Goal: Information Seeking & Learning: Learn about a topic

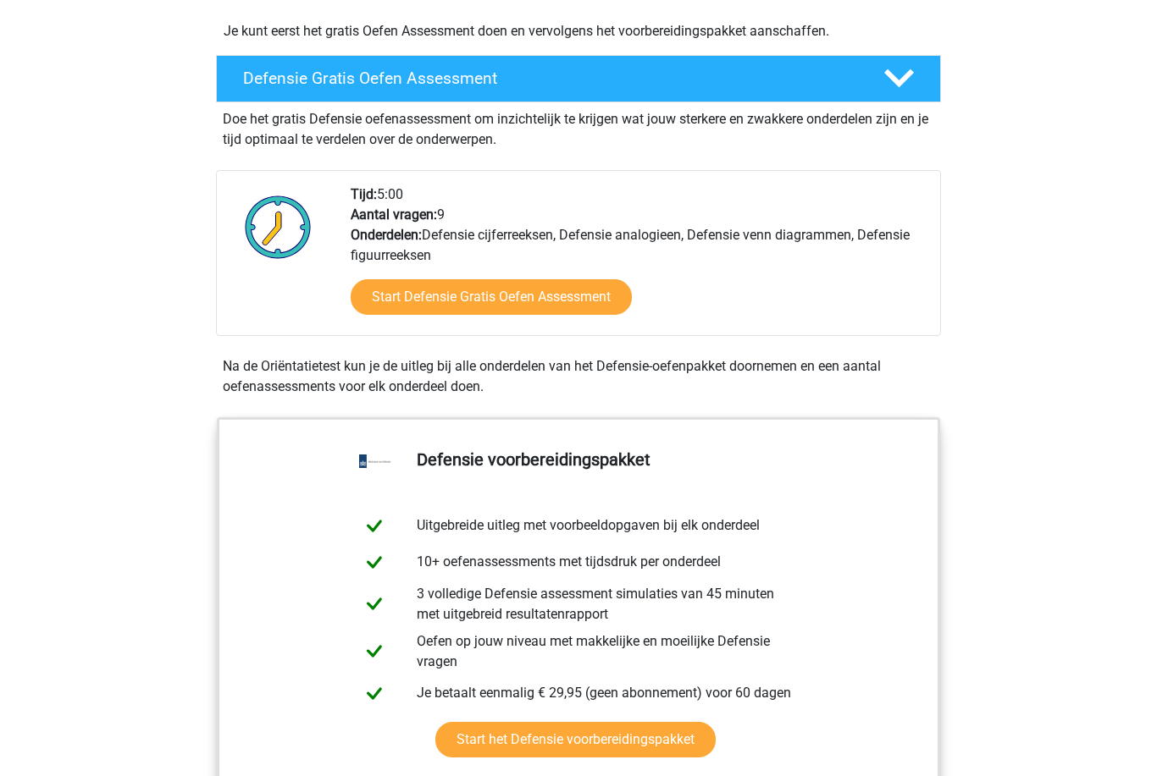
scroll to position [427, 0]
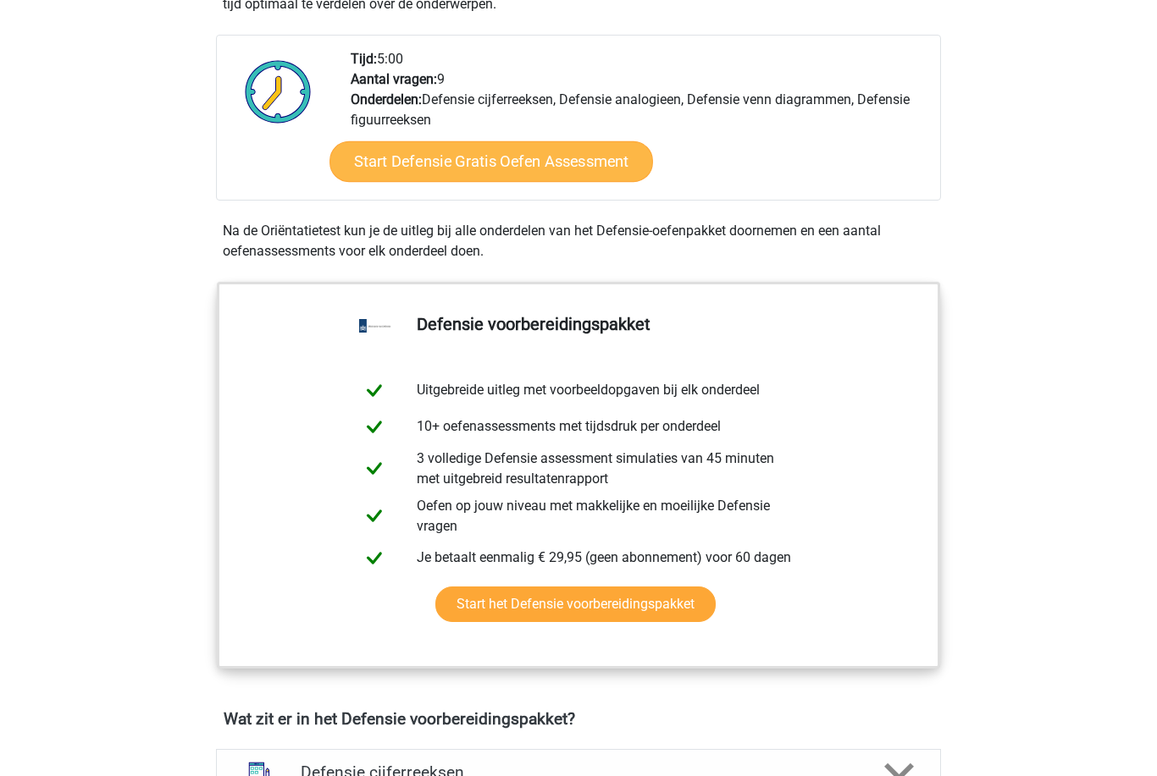
click at [482, 152] on link "Start Defensie Gratis Oefen Assessment" at bounding box center [490, 162] width 323 height 41
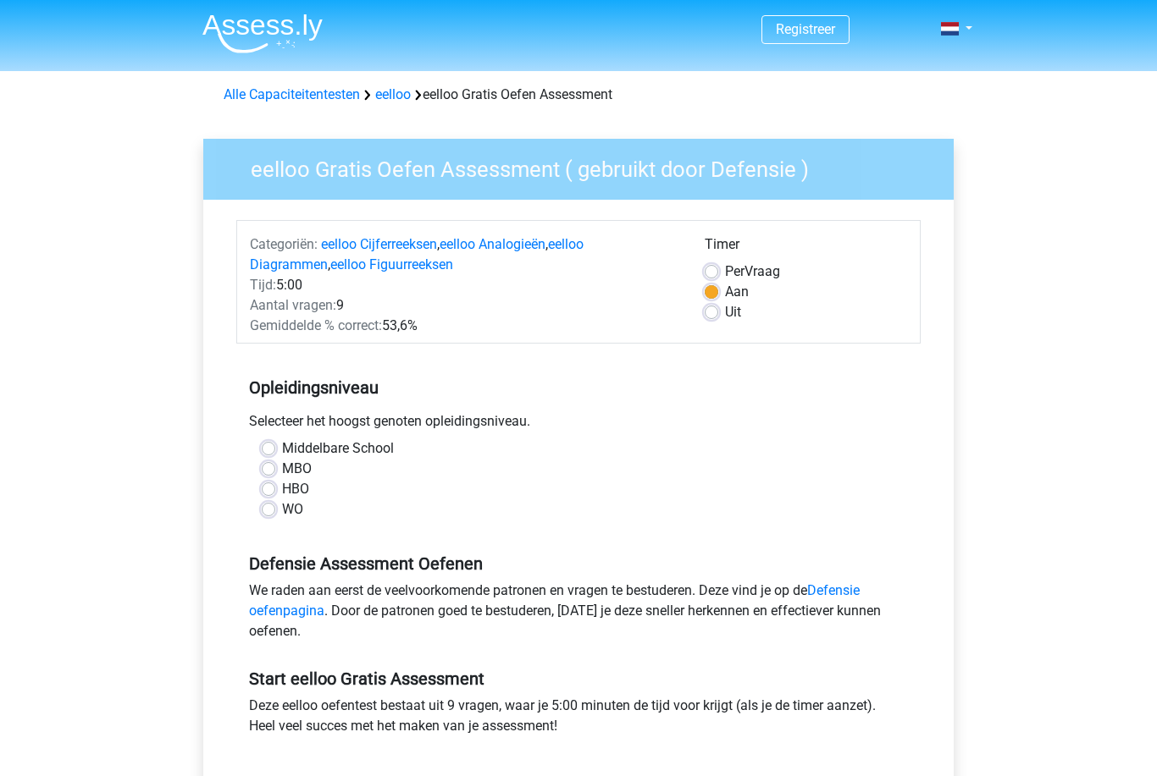
click at [282, 456] on label "Middelbare School" at bounding box center [338, 449] width 112 height 20
click at [263, 456] on input "Middelbare School" at bounding box center [269, 447] width 14 height 17
radio input "true"
click at [282, 464] on label "MBO" at bounding box center [297, 469] width 30 height 20
click at [270, 464] on input "MBO" at bounding box center [269, 467] width 14 height 17
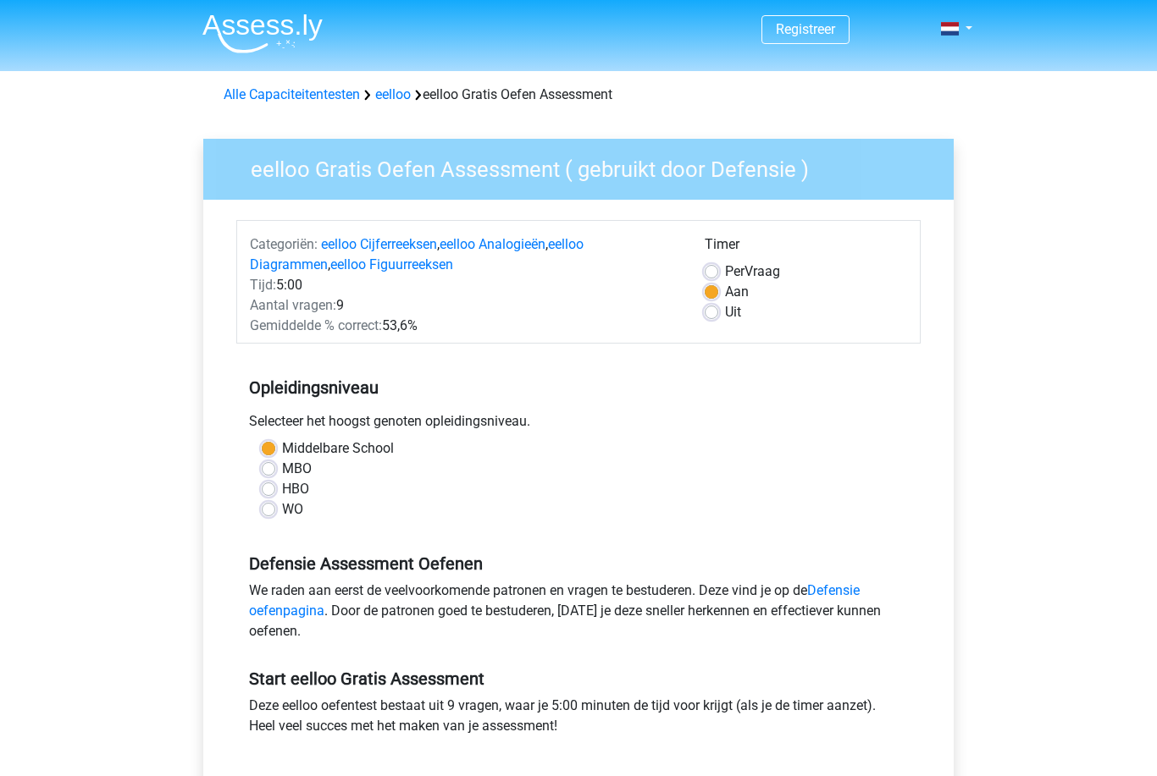
radio input "true"
click at [282, 469] on label "MBO" at bounding box center [297, 469] width 30 height 20
click at [268, 469] on input "MBO" at bounding box center [269, 467] width 14 height 17
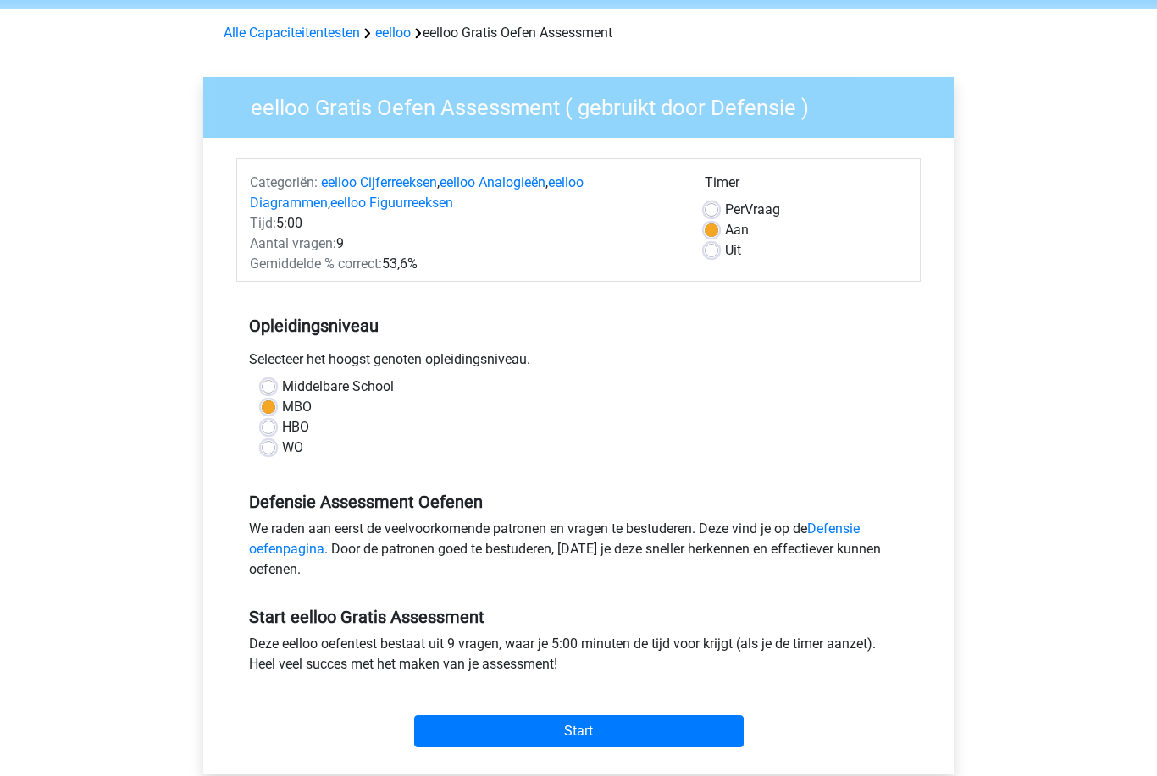
scroll to position [61, 0]
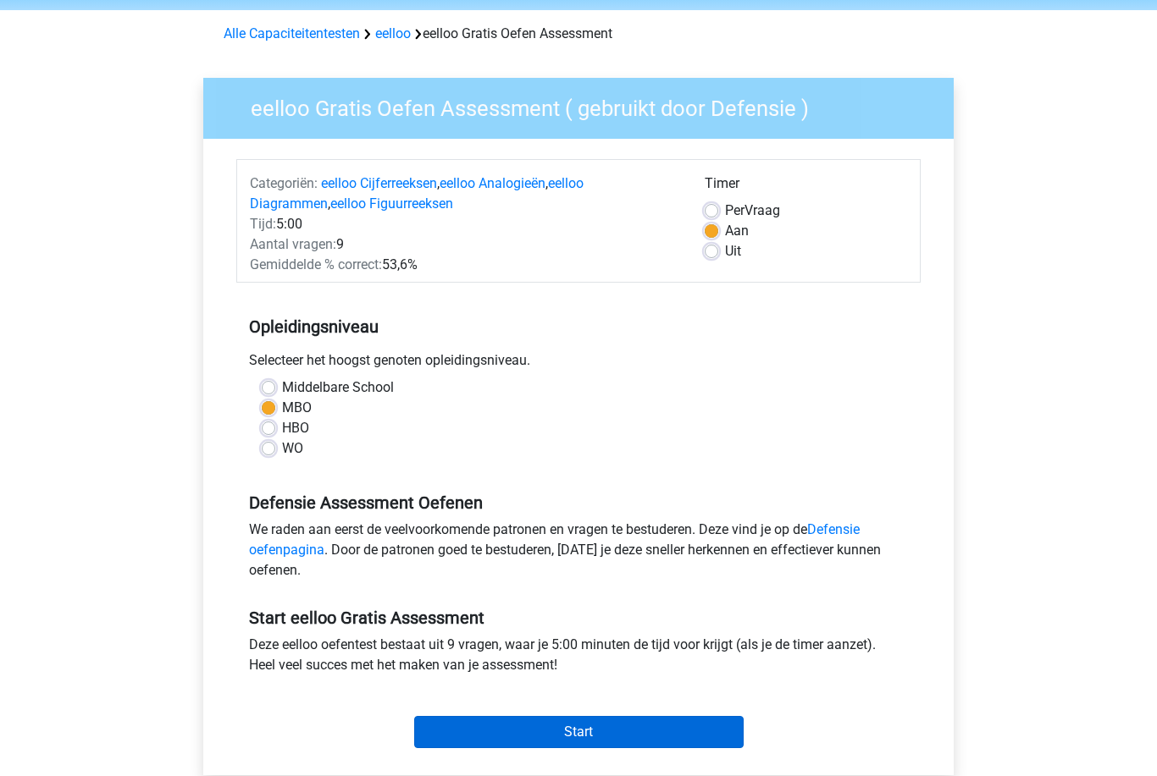
click at [662, 736] on input "Start" at bounding box center [578, 732] width 329 height 32
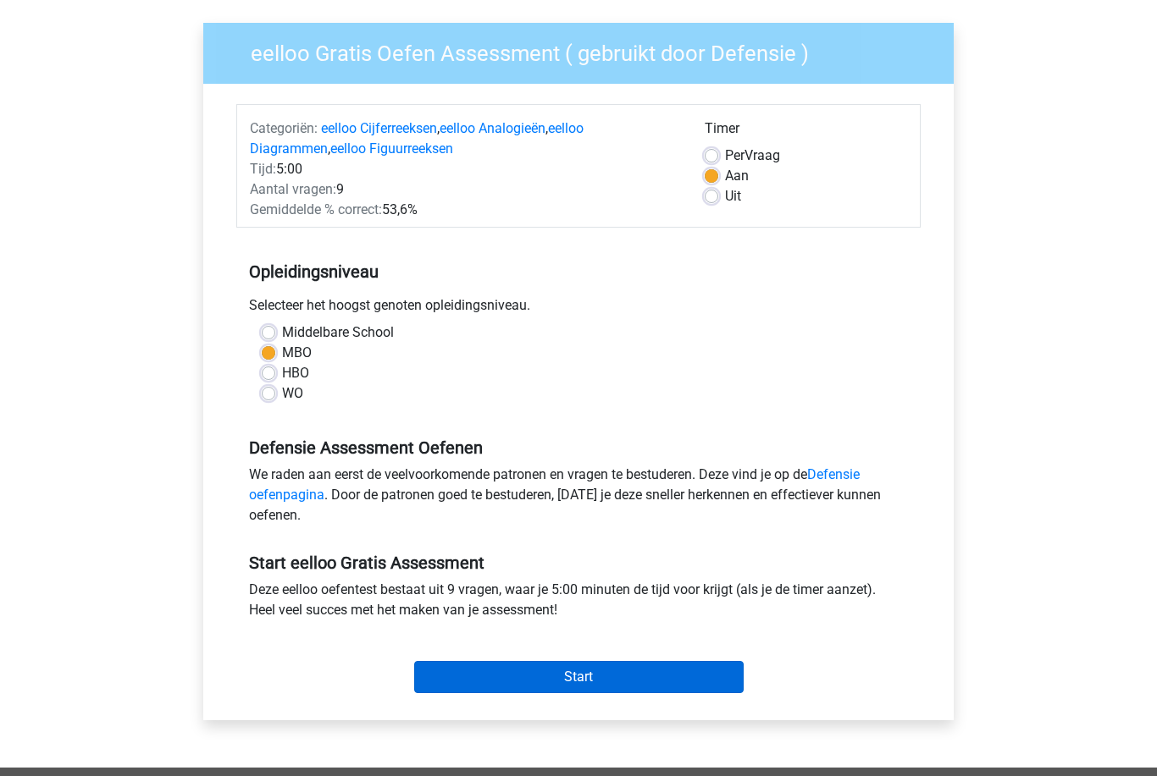
scroll to position [110, 0]
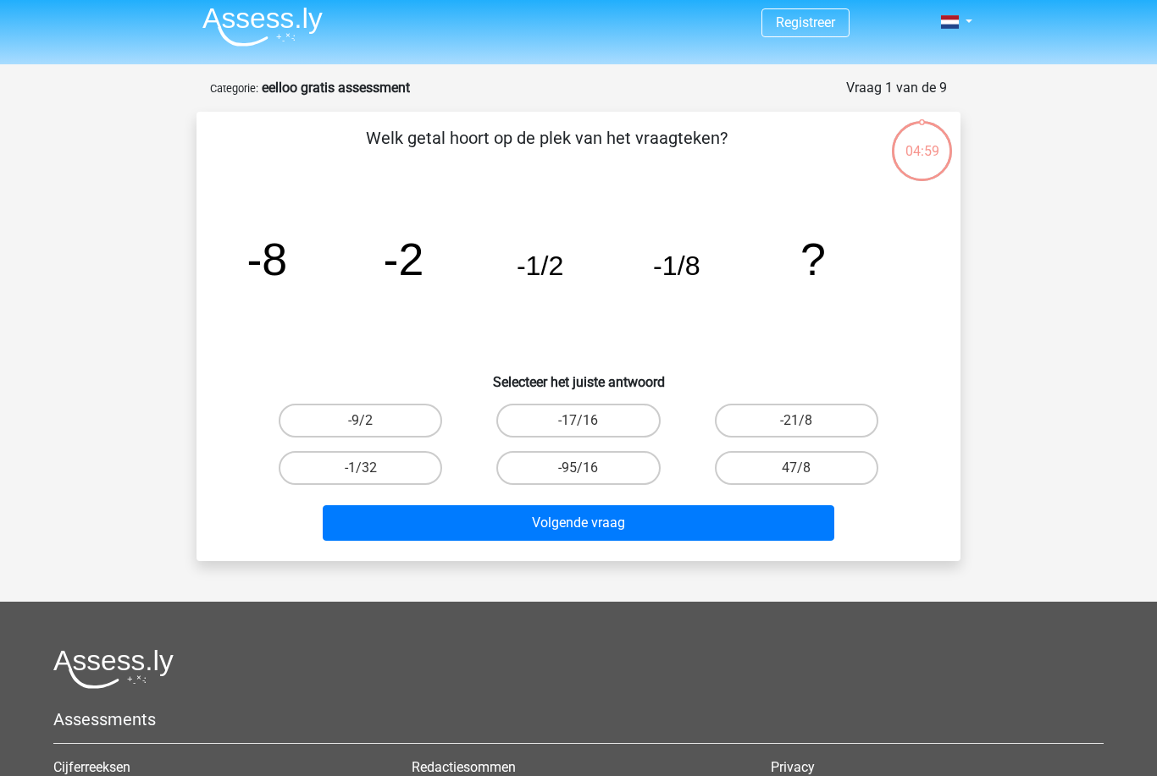
scroll to position [6, 0]
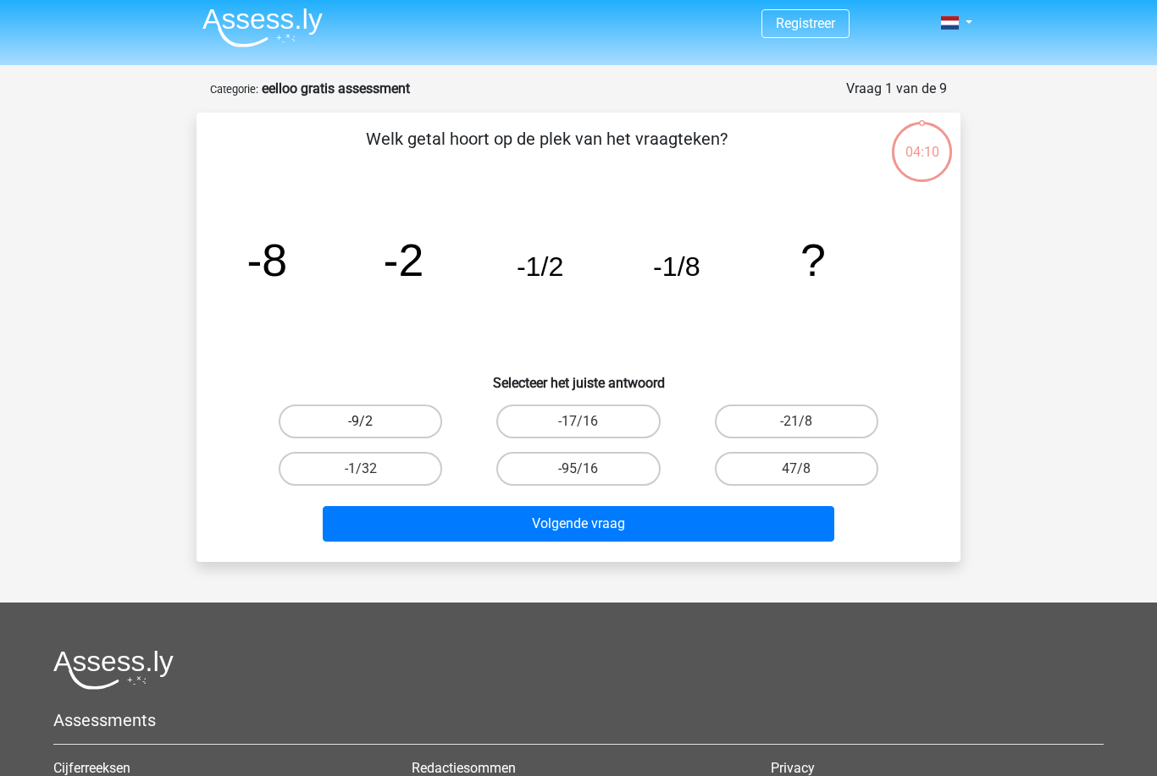
click at [371, 414] on label "-9/2" at bounding box center [360, 422] width 163 height 34
click at [371, 422] on input "-9/2" at bounding box center [366, 427] width 11 height 11
radio input "true"
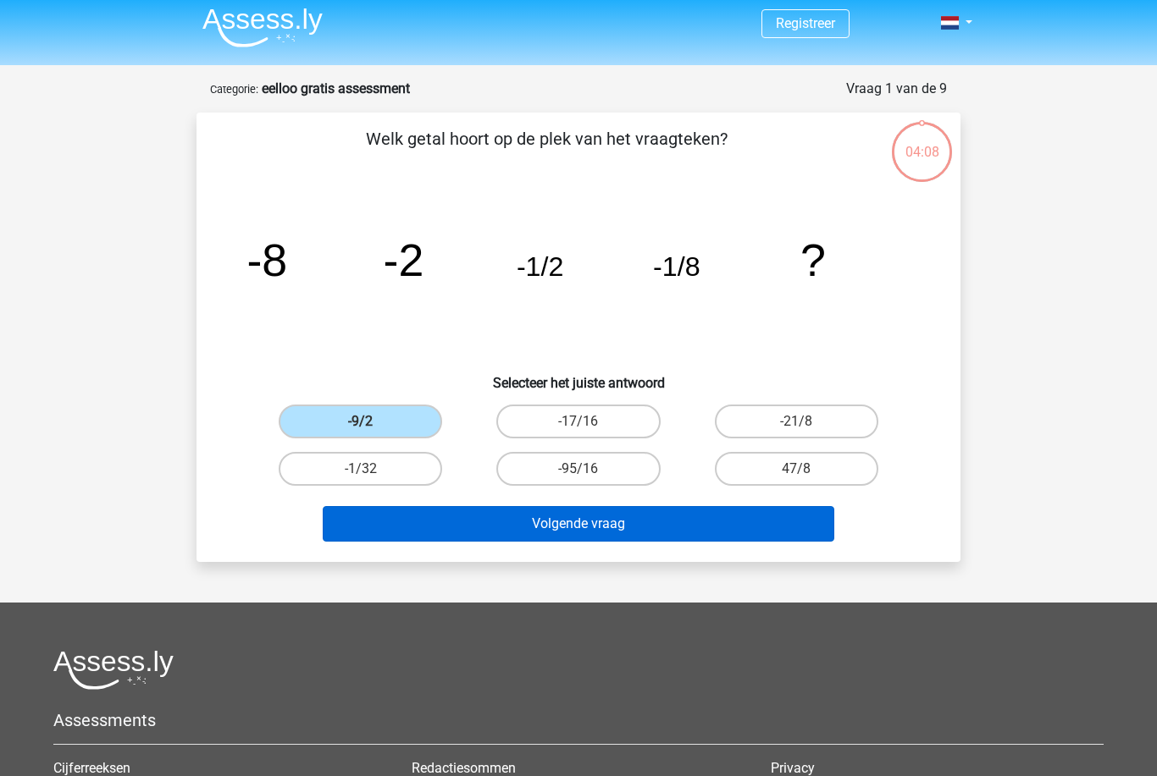
click at [389, 517] on button "Volgende vraag" at bounding box center [579, 524] width 512 height 36
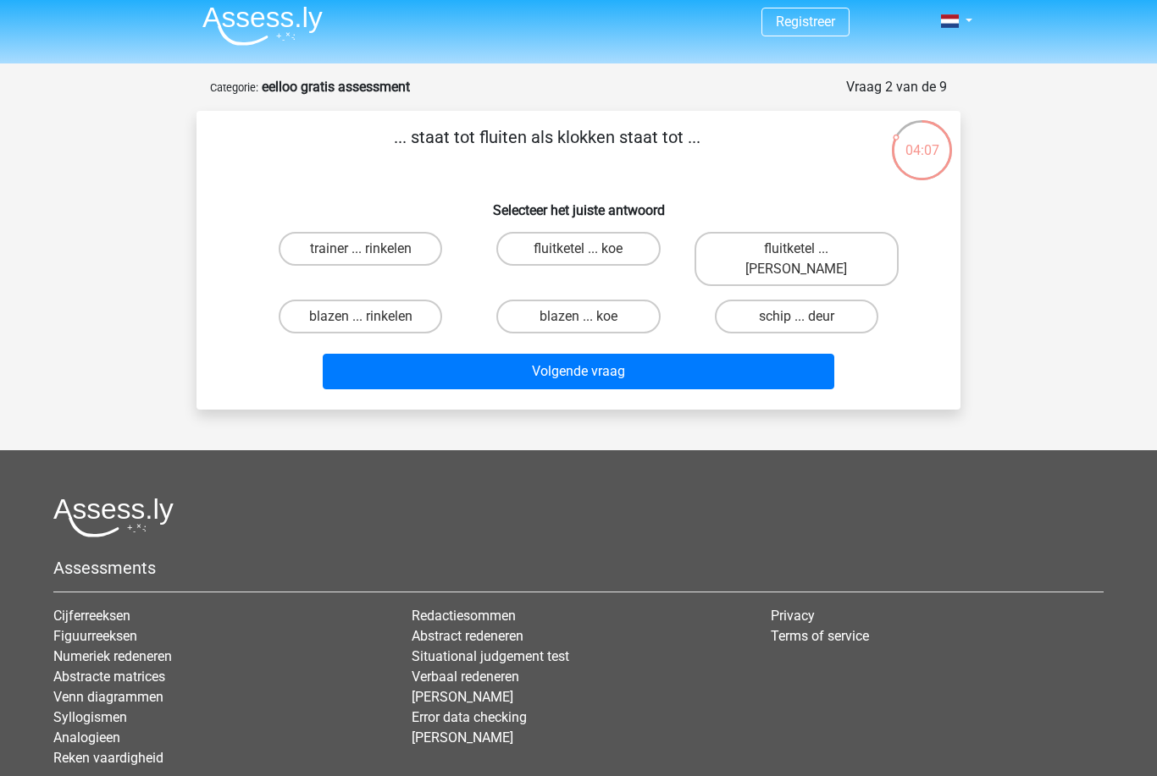
scroll to position [0, 0]
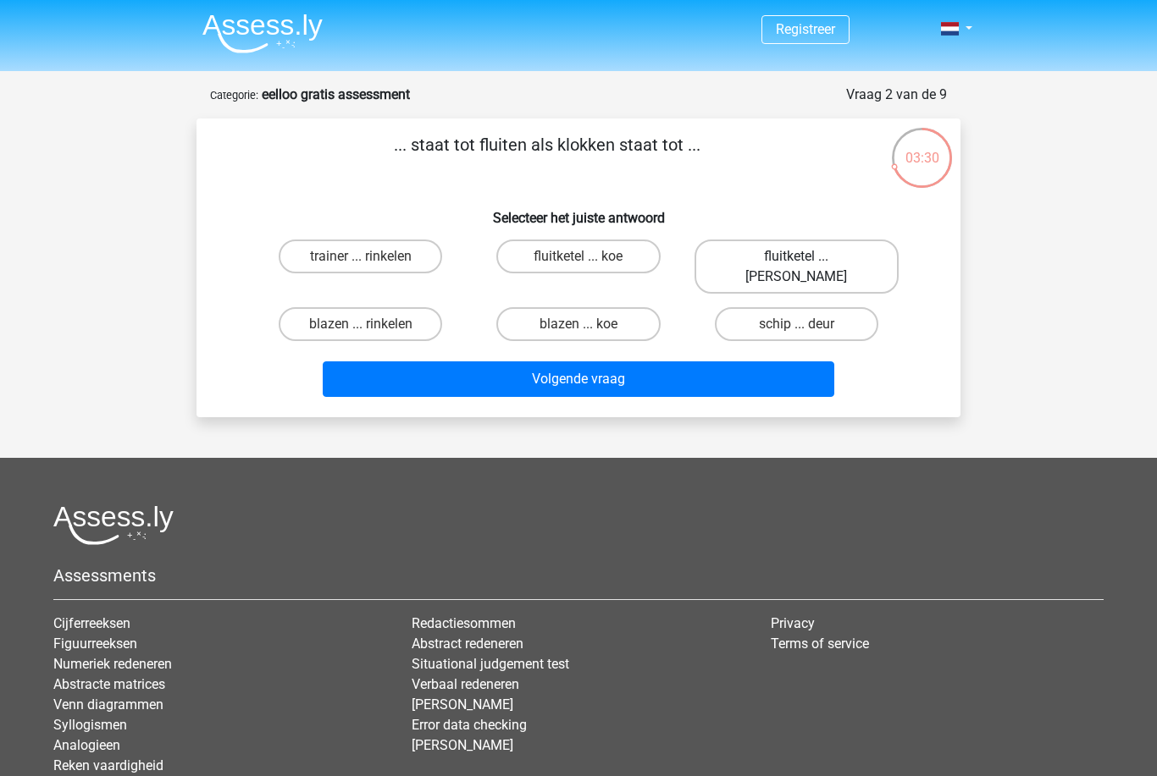
click at [833, 241] on label "fluitketel ... luiden" at bounding box center [796, 267] width 204 height 54
click at [807, 257] on input "fluitketel ... luiden" at bounding box center [801, 262] width 11 height 11
radio input "true"
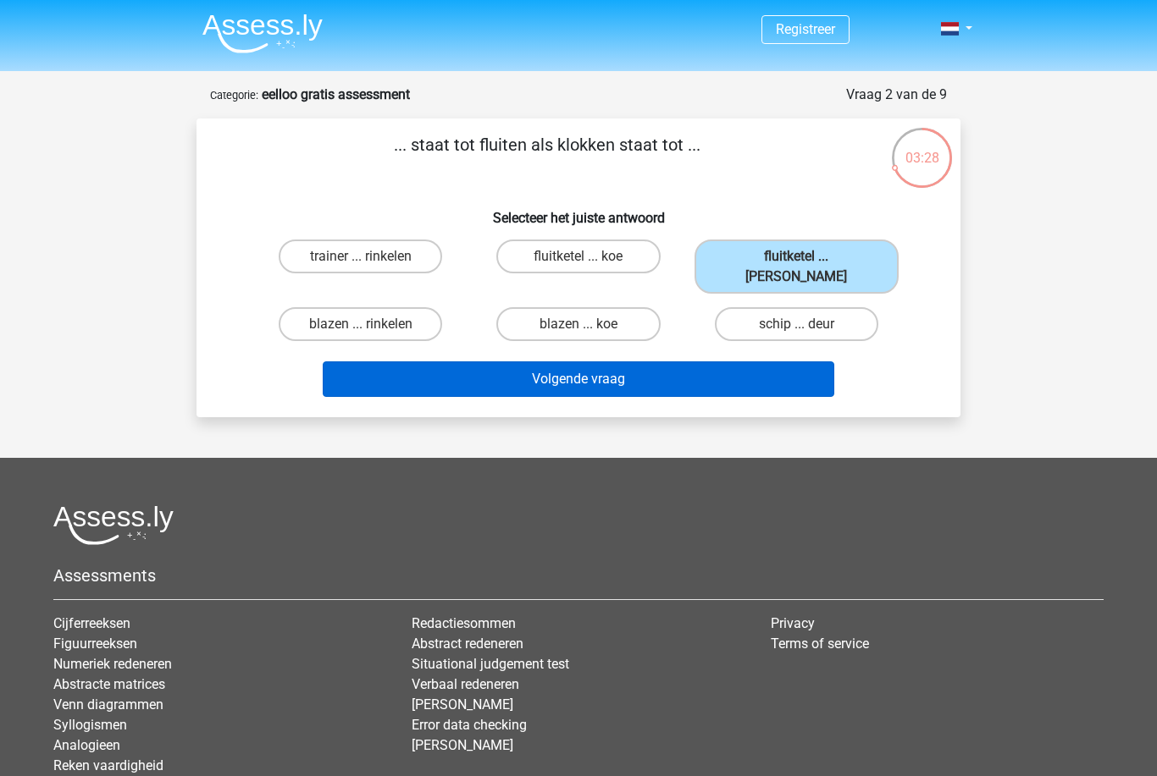
click at [758, 362] on button "Volgende vraag" at bounding box center [579, 380] width 512 height 36
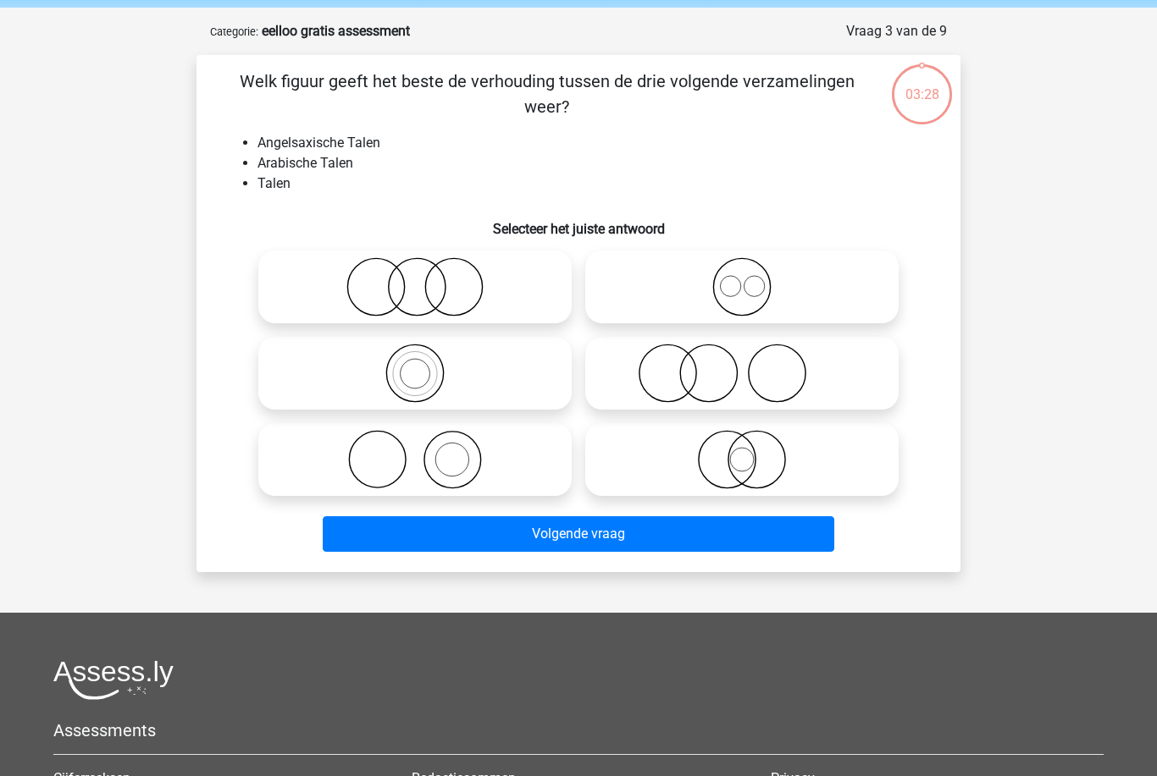
scroll to position [85, 0]
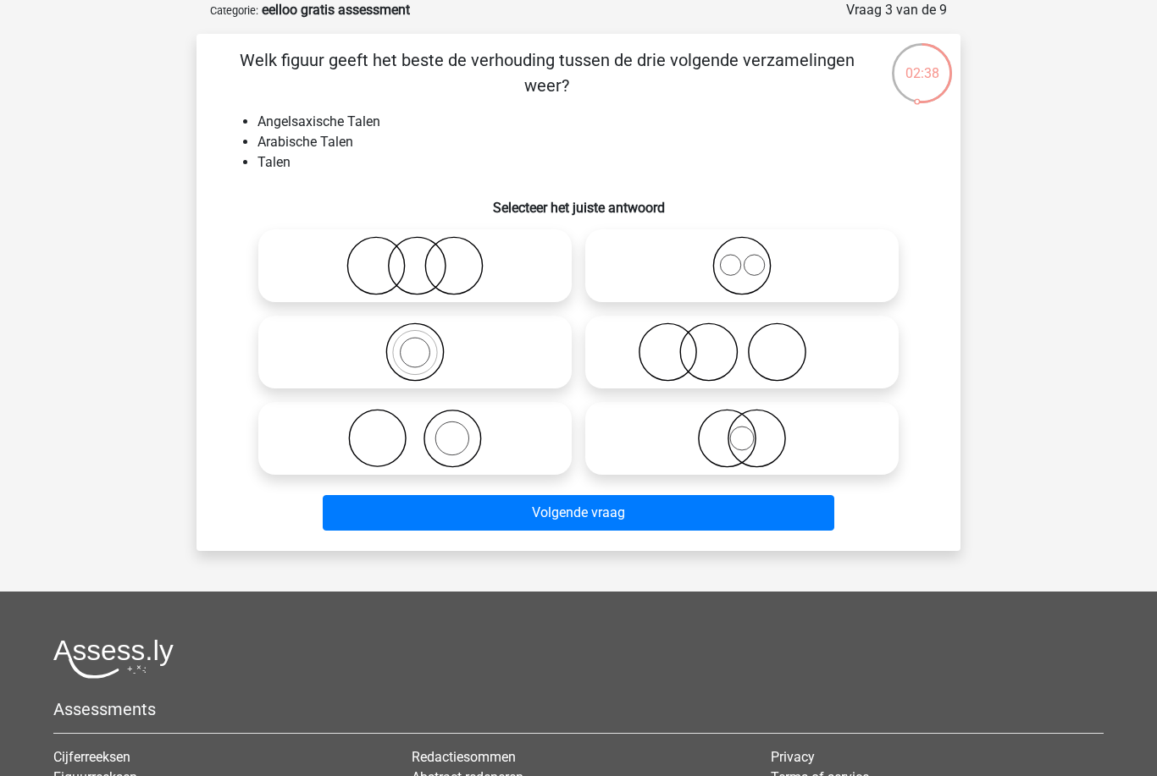
click at [880, 279] on icon at bounding box center [742, 265] width 300 height 59
click at [753, 257] on input "radio" at bounding box center [747, 251] width 11 height 11
radio input "true"
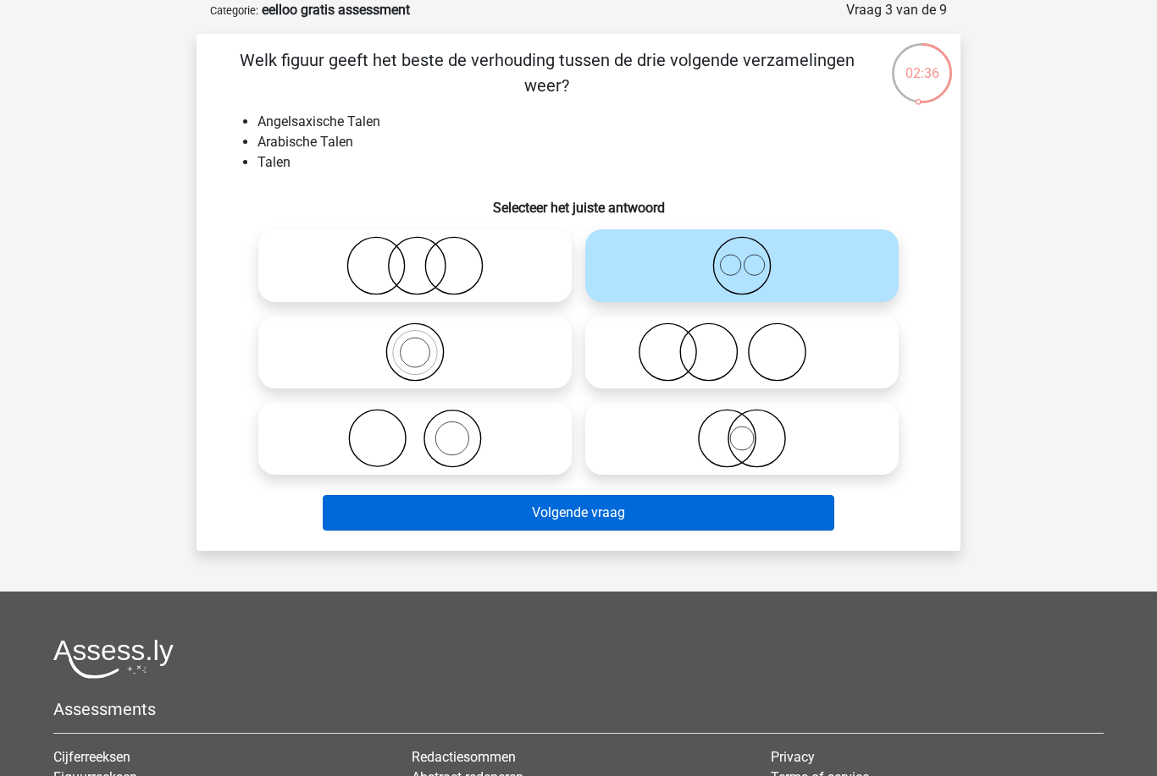
click at [550, 509] on button "Volgende vraag" at bounding box center [579, 513] width 512 height 36
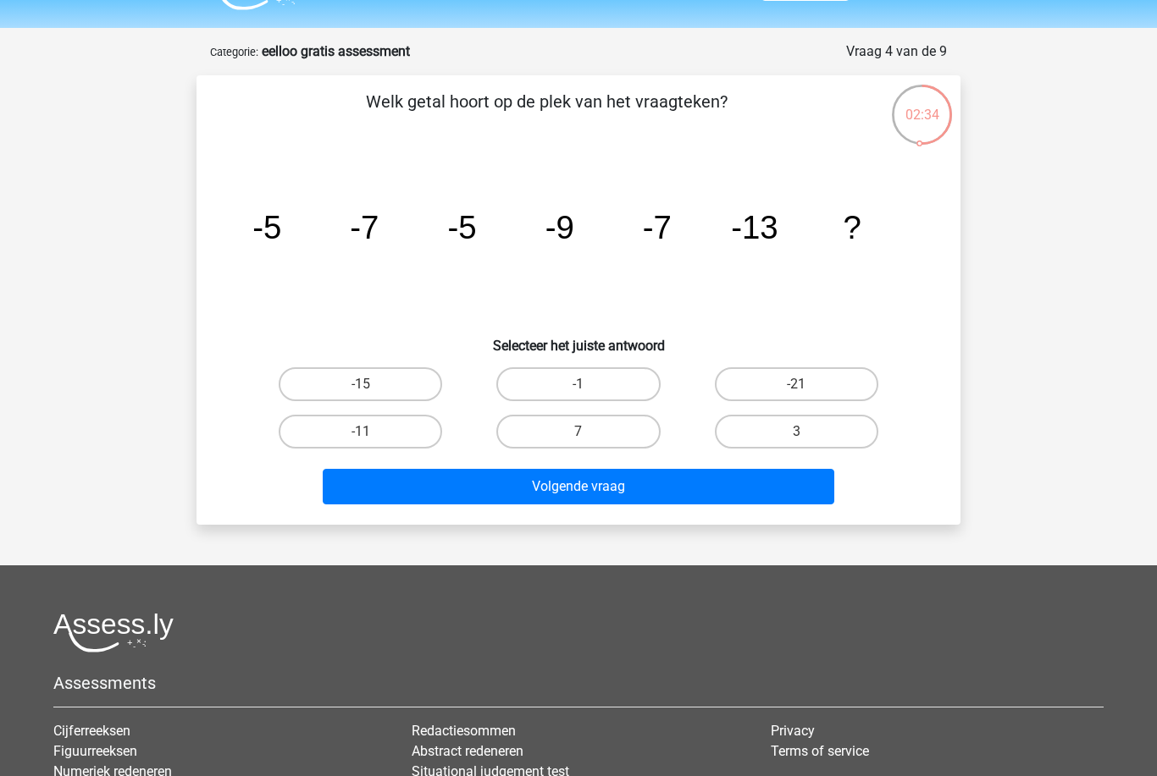
scroll to position [42, 0]
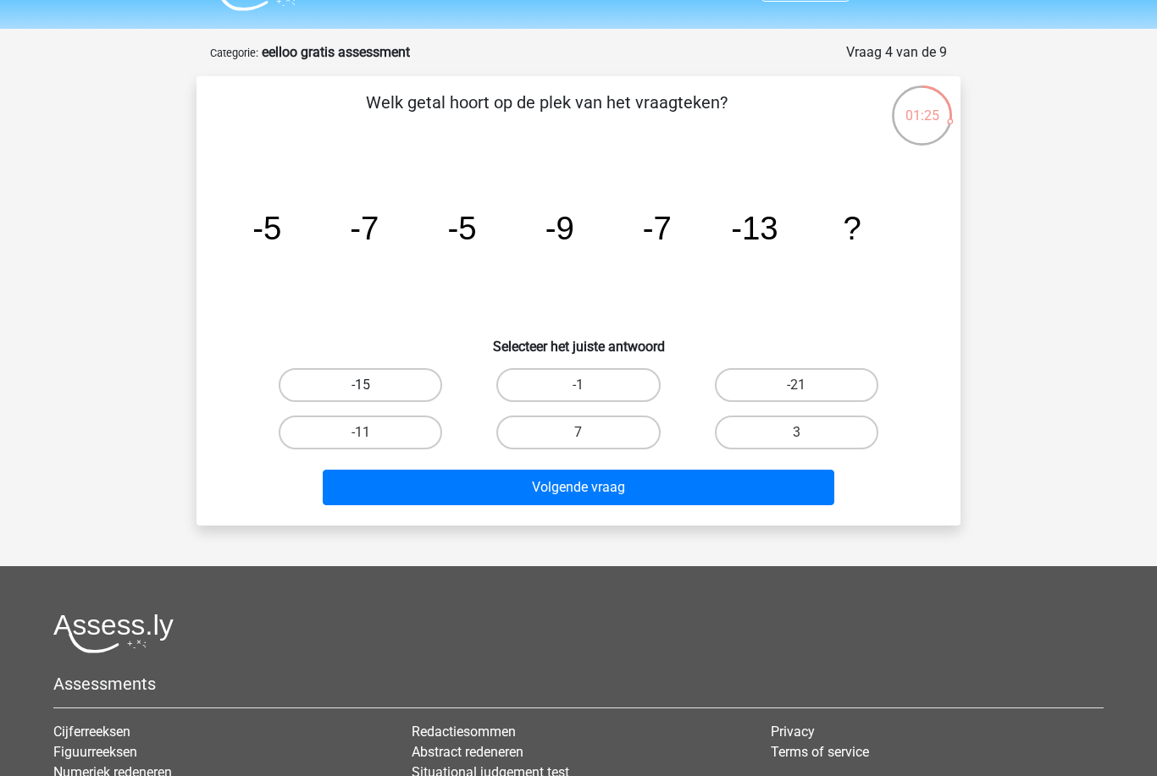
click at [356, 389] on label "-15" at bounding box center [360, 385] width 163 height 34
click at [361, 389] on input "-15" at bounding box center [366, 390] width 11 height 11
radio input "true"
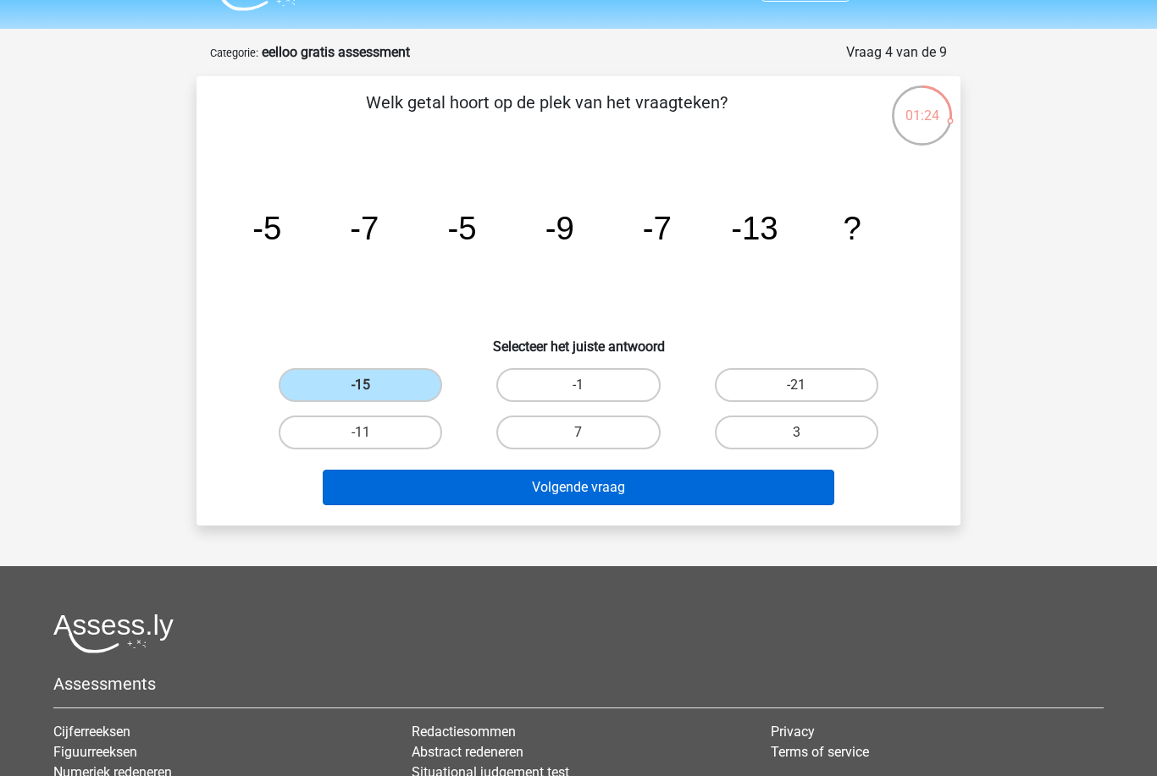
click at [517, 486] on button "Volgende vraag" at bounding box center [579, 488] width 512 height 36
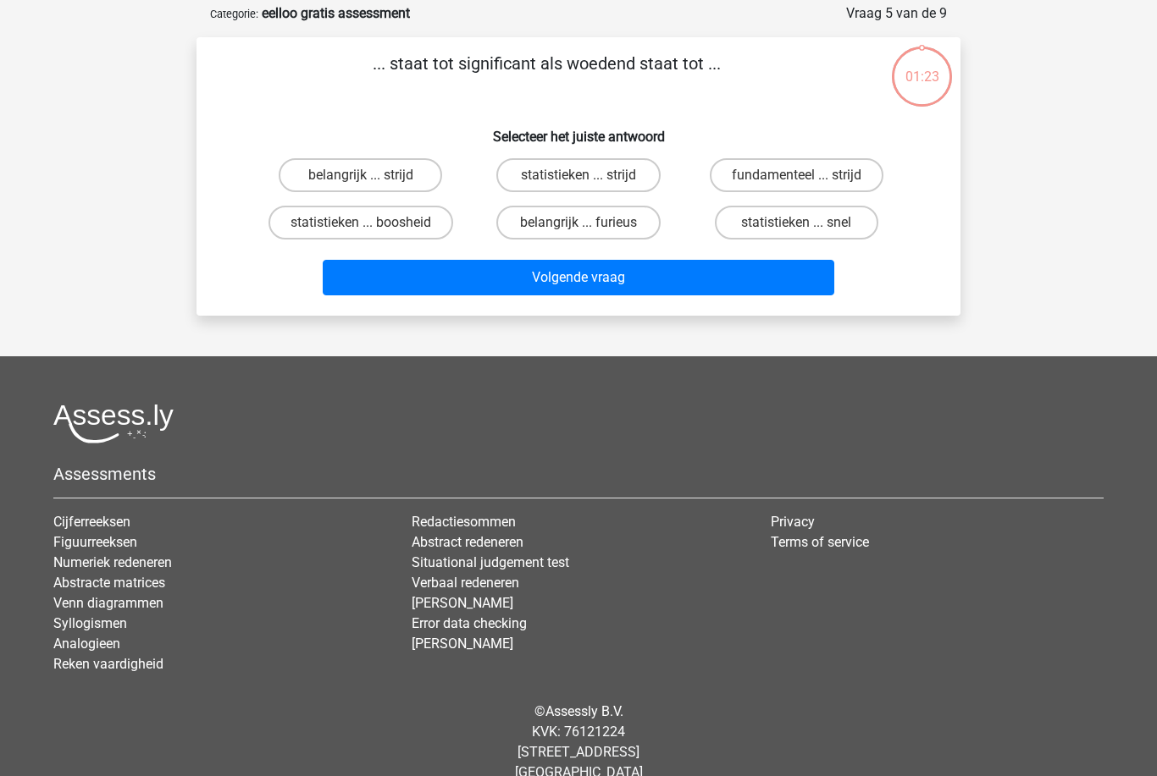
scroll to position [85, 0]
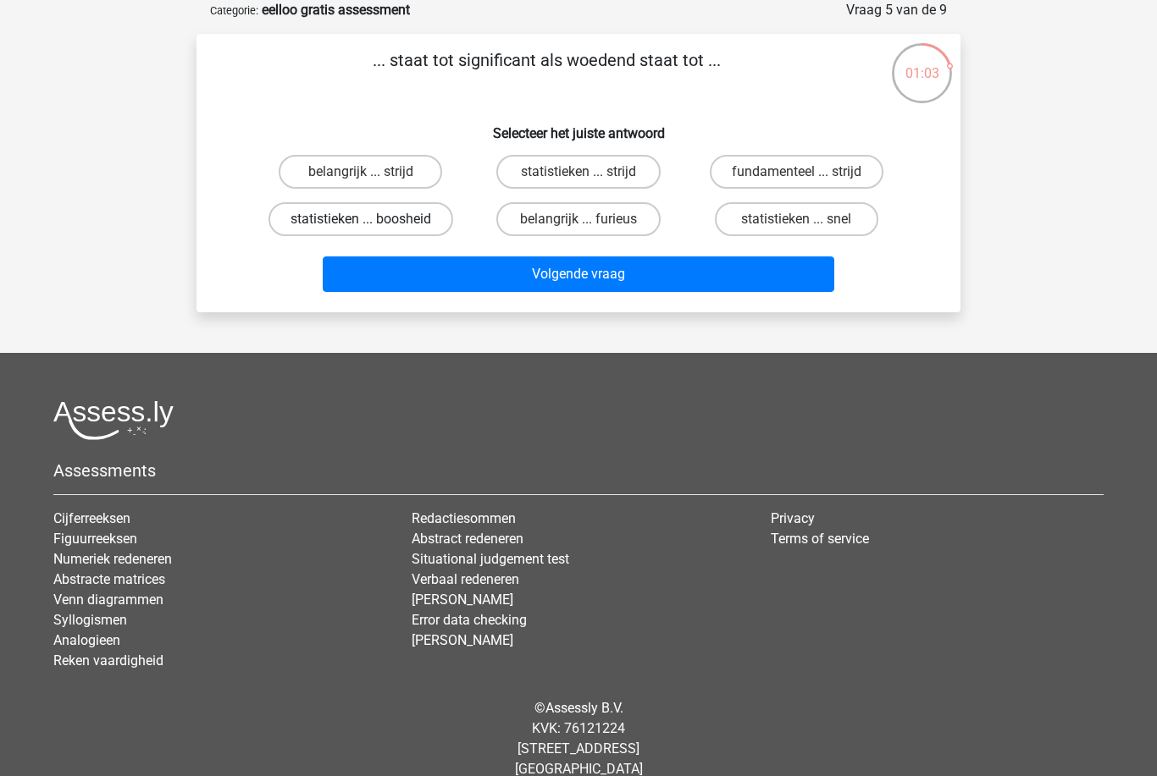
click at [411, 225] on label "statistieken ... boosheid" at bounding box center [360, 219] width 185 height 34
click at [372, 225] on input "statistieken ... boosheid" at bounding box center [366, 224] width 11 height 11
radio input "true"
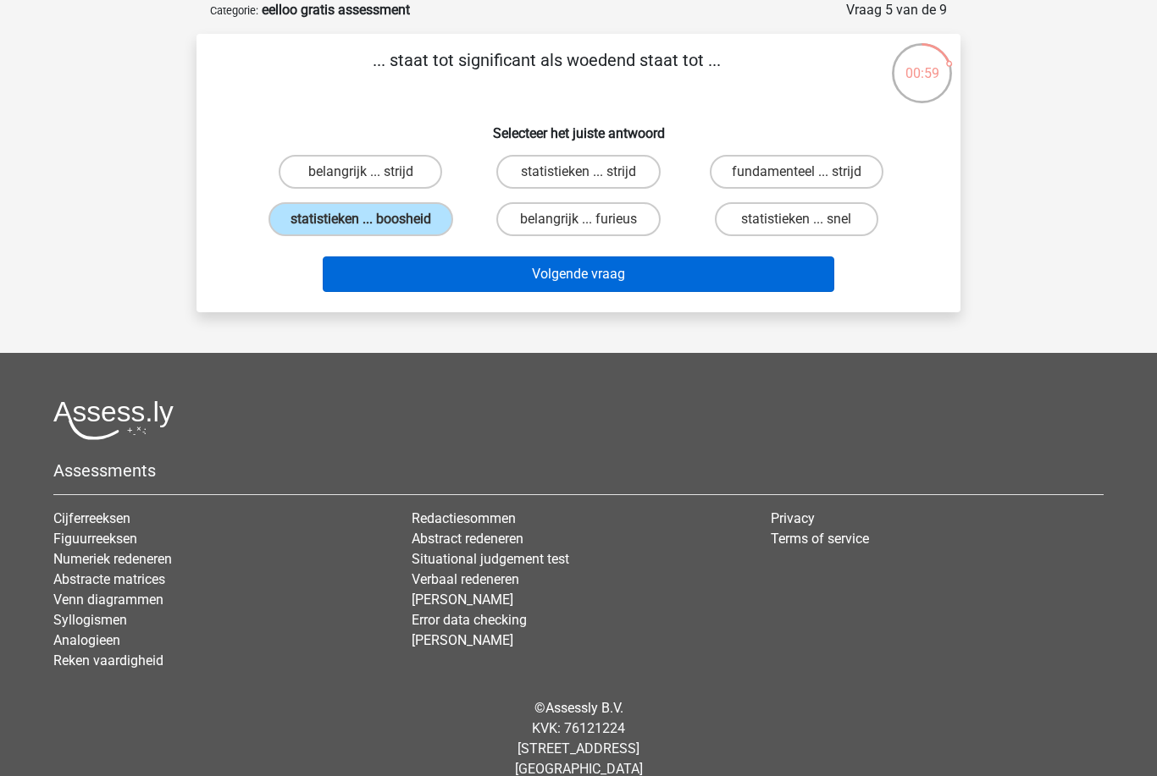
click at [669, 284] on button "Volgende vraag" at bounding box center [579, 275] width 512 height 36
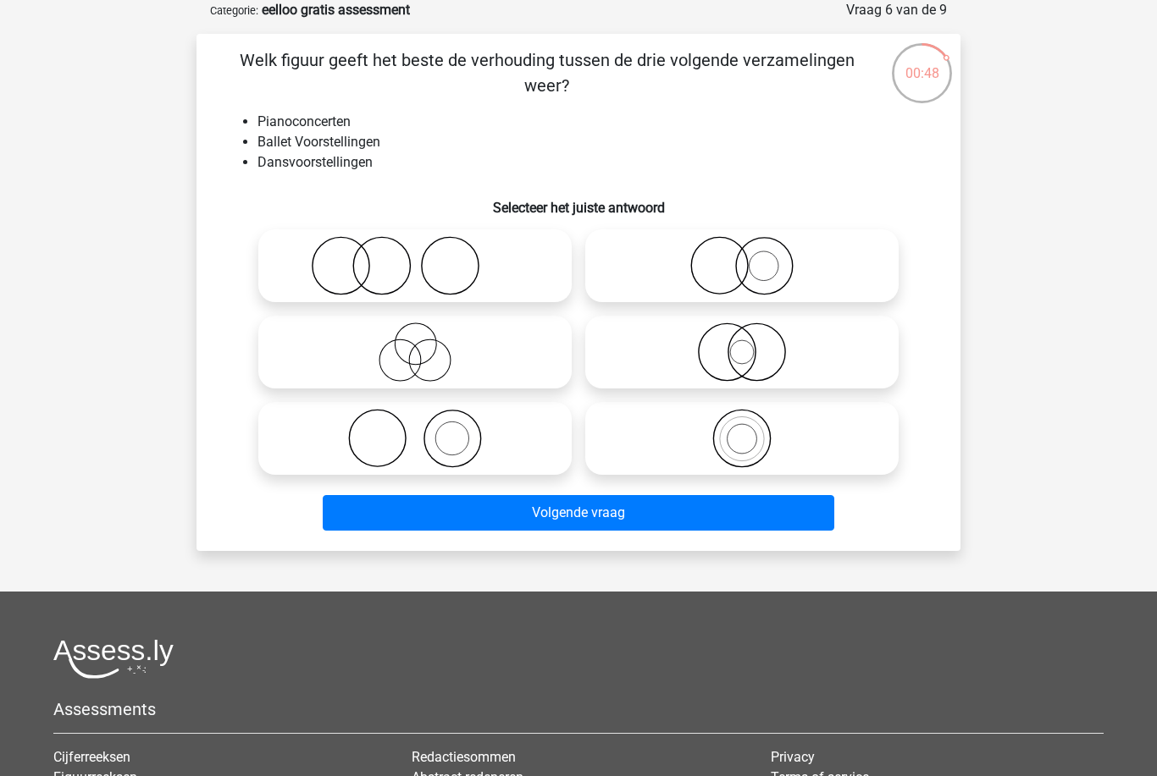
click at [455, 274] on icon at bounding box center [415, 265] width 300 height 59
click at [426, 257] on input "radio" at bounding box center [420, 251] width 11 height 11
radio input "true"
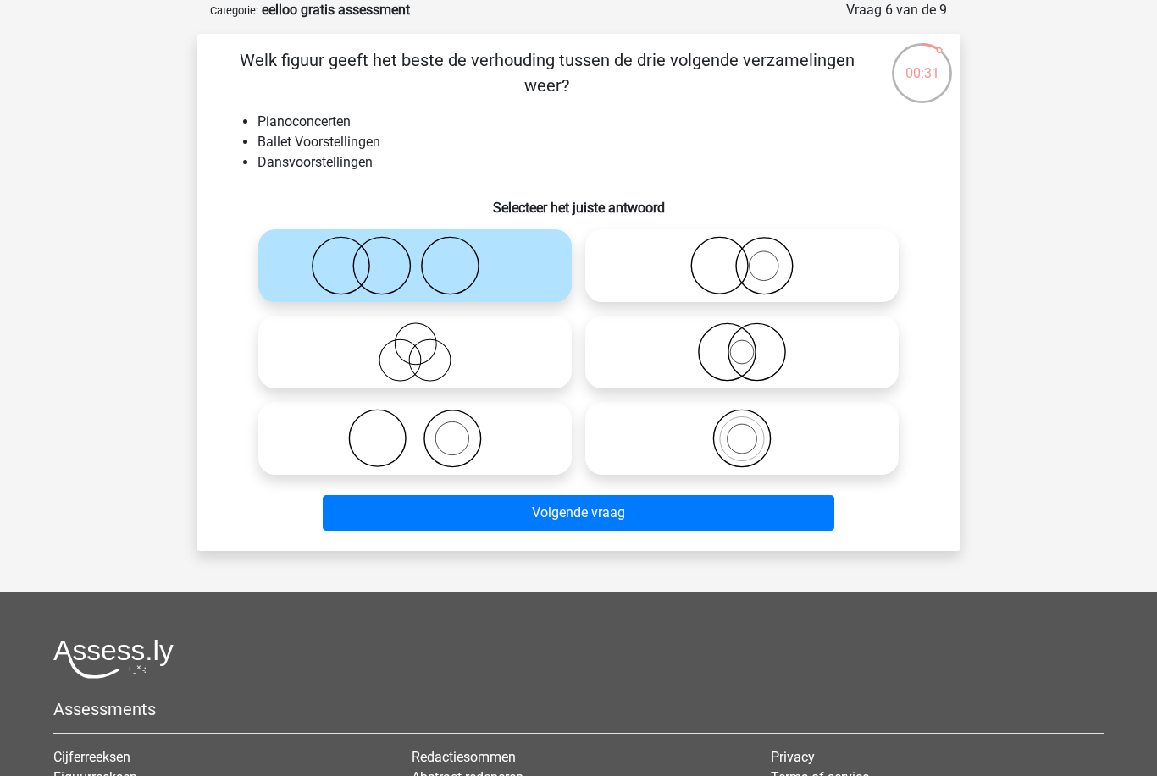
click at [823, 296] on label at bounding box center [741, 265] width 313 height 73
click at [753, 257] on input "radio" at bounding box center [747, 251] width 11 height 11
radio input "true"
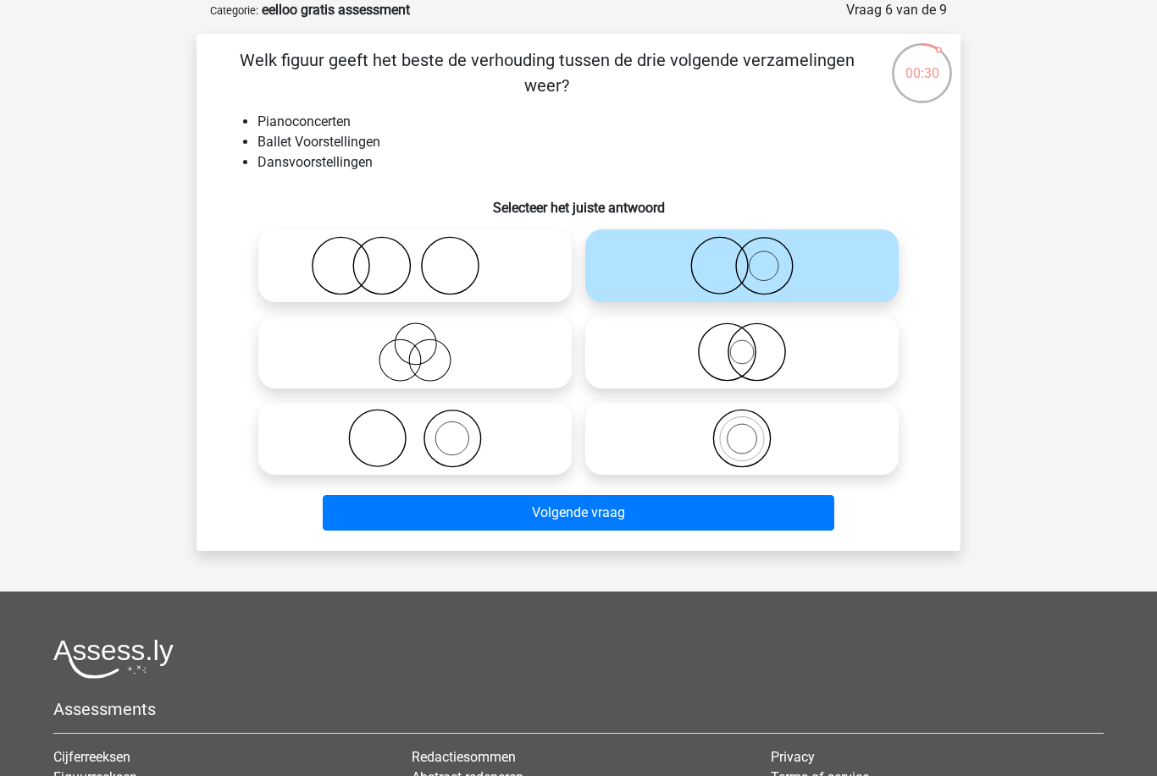
click at [524, 283] on icon at bounding box center [415, 265] width 300 height 59
click at [426, 257] on input "radio" at bounding box center [420, 251] width 11 height 11
radio input "true"
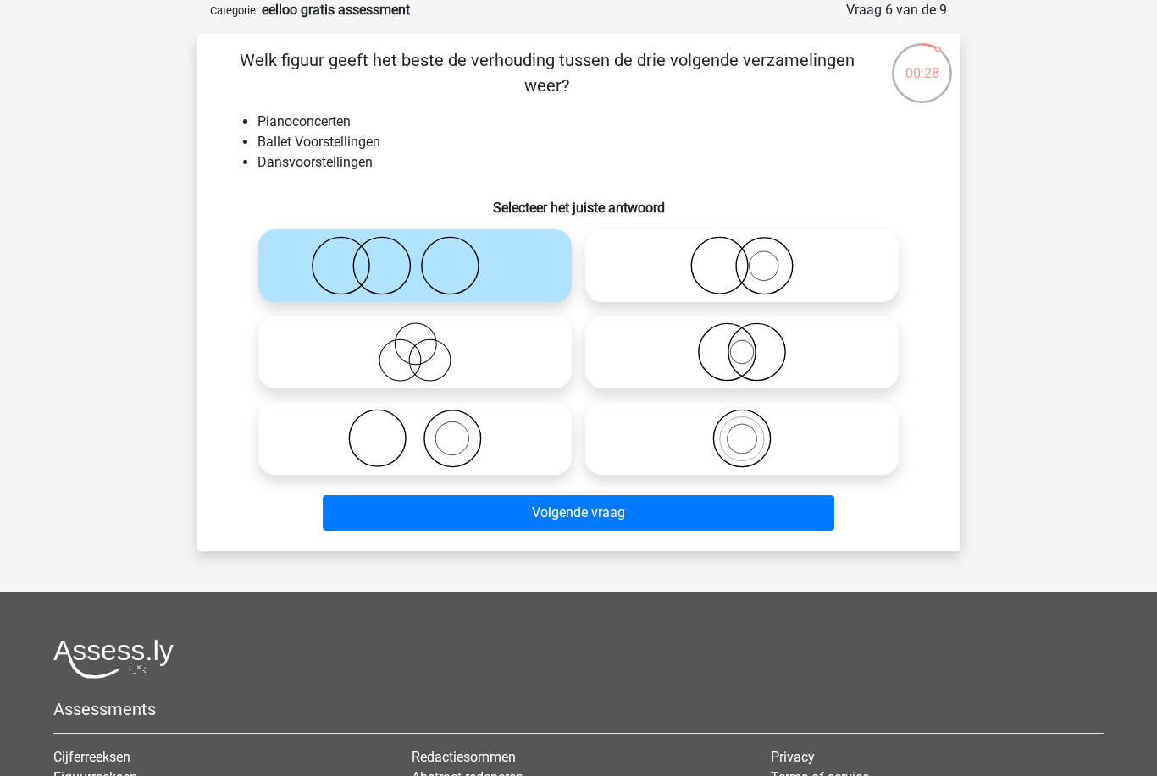
click at [542, 453] on icon at bounding box center [415, 438] width 300 height 59
click at [426, 430] on input "radio" at bounding box center [420, 424] width 11 height 11
radio input "true"
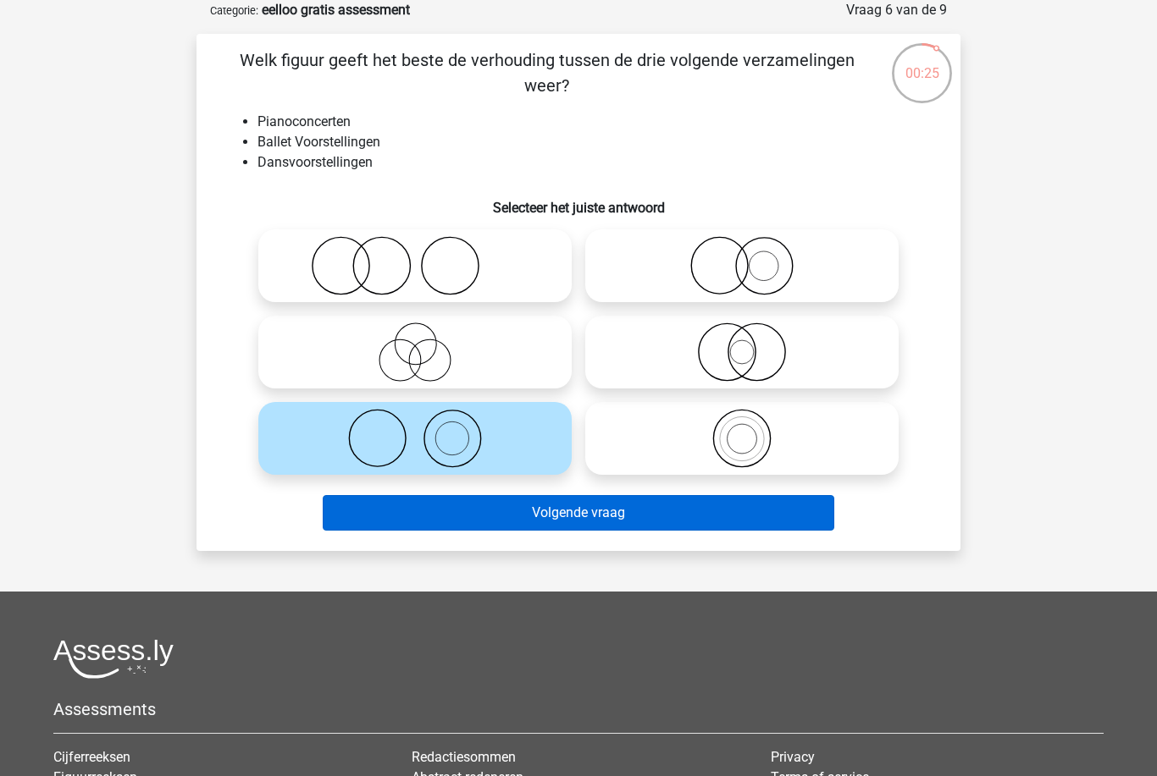
click at [533, 521] on button "Volgende vraag" at bounding box center [579, 513] width 512 height 36
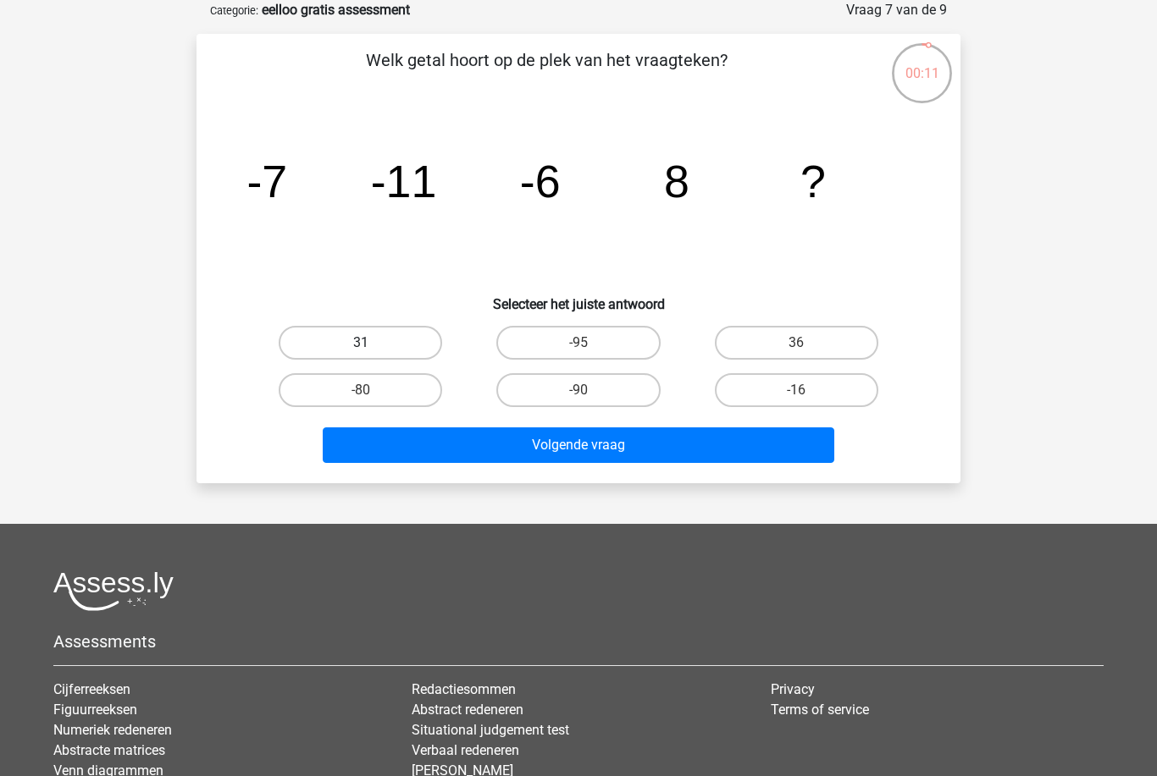
click at [391, 341] on label "31" at bounding box center [360, 343] width 163 height 34
click at [372, 343] on input "31" at bounding box center [366, 348] width 11 height 11
radio input "true"
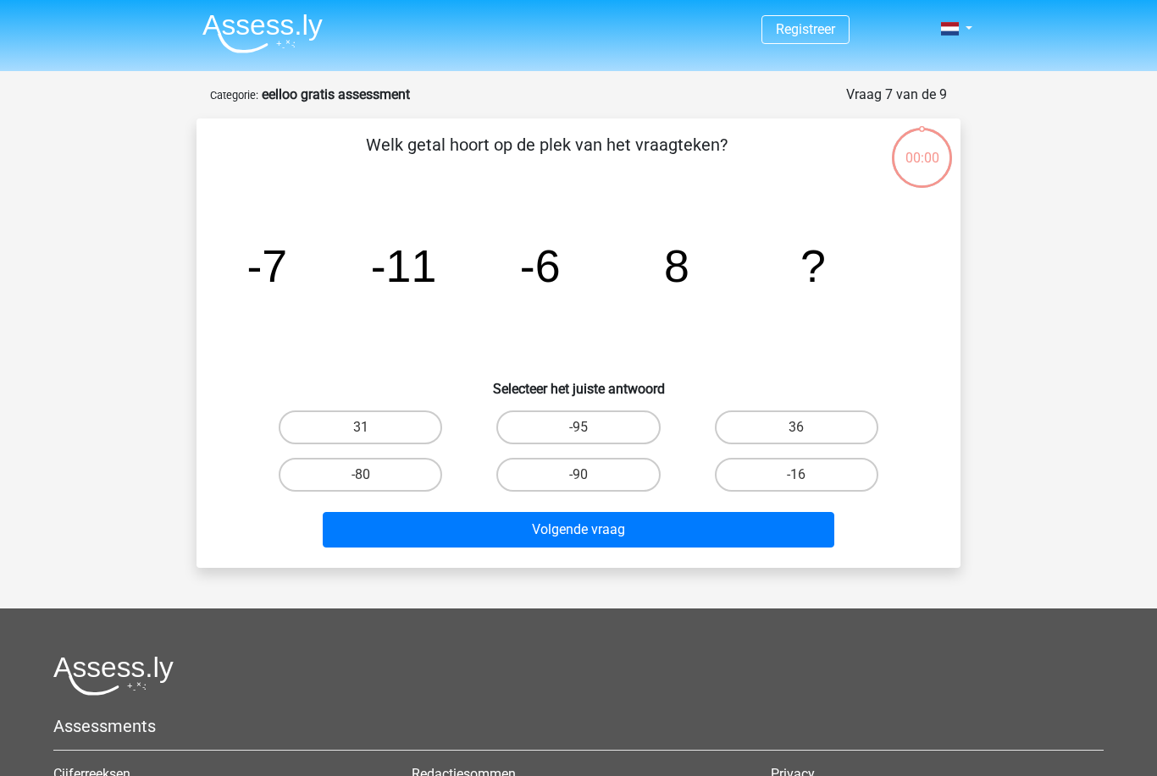
scroll to position [85, 0]
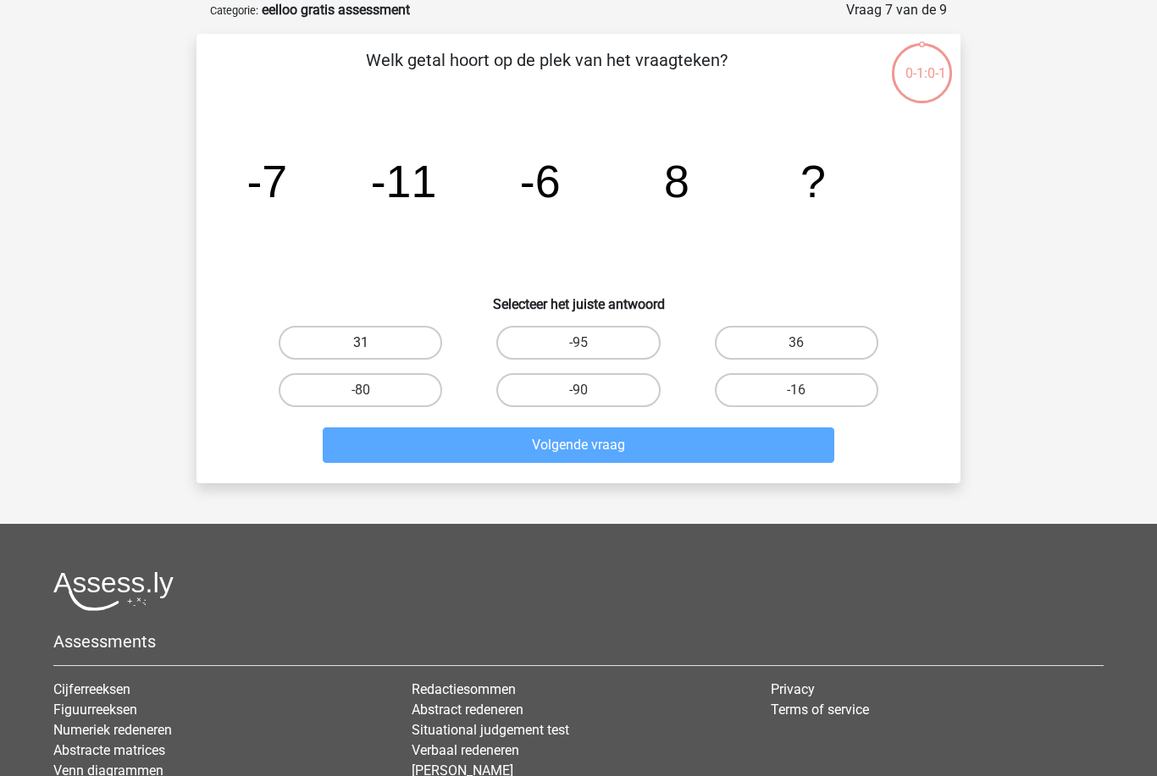
click at [399, 360] on label "31" at bounding box center [360, 343] width 163 height 34
click at [372, 354] on input "31" at bounding box center [366, 348] width 11 height 11
radio input "true"
click at [392, 360] on label "31" at bounding box center [360, 343] width 163 height 34
click at [372, 354] on input "31" at bounding box center [366, 348] width 11 height 11
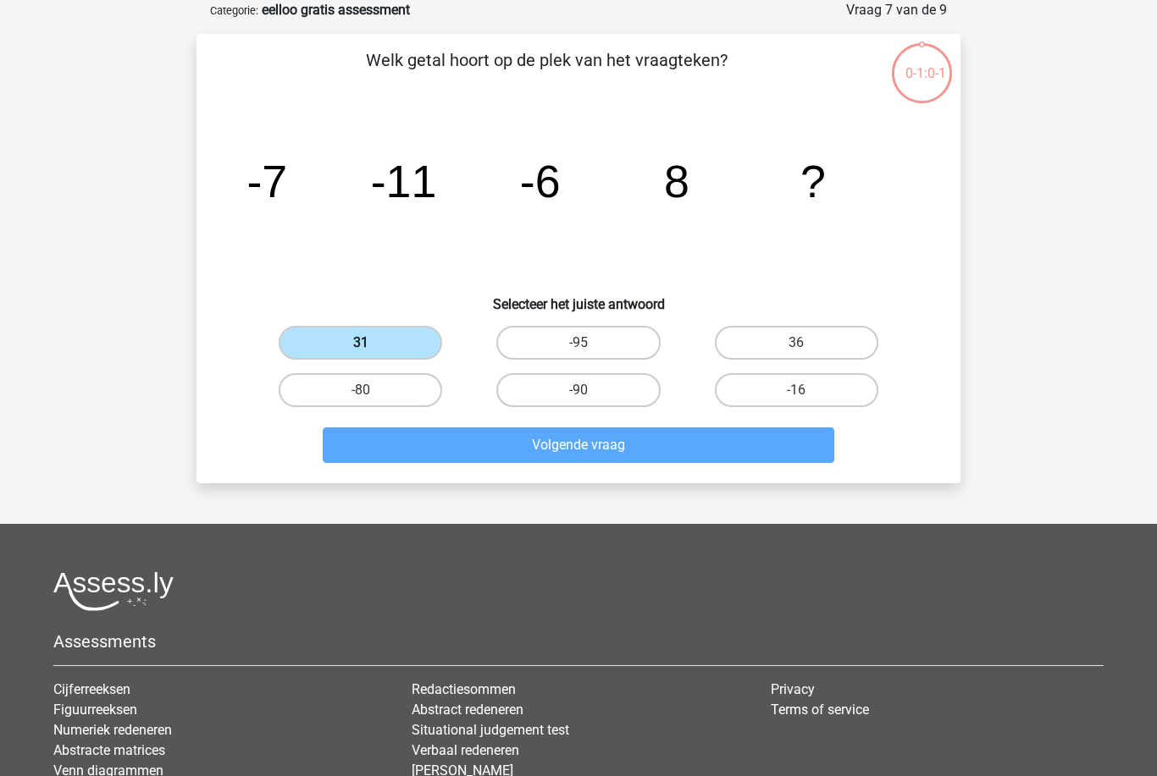
click at [389, 360] on label "31" at bounding box center [360, 343] width 163 height 34
click at [372, 354] on input "31" at bounding box center [366, 348] width 11 height 11
click at [432, 360] on label "31" at bounding box center [360, 343] width 163 height 34
click at [372, 354] on input "31" at bounding box center [366, 348] width 11 height 11
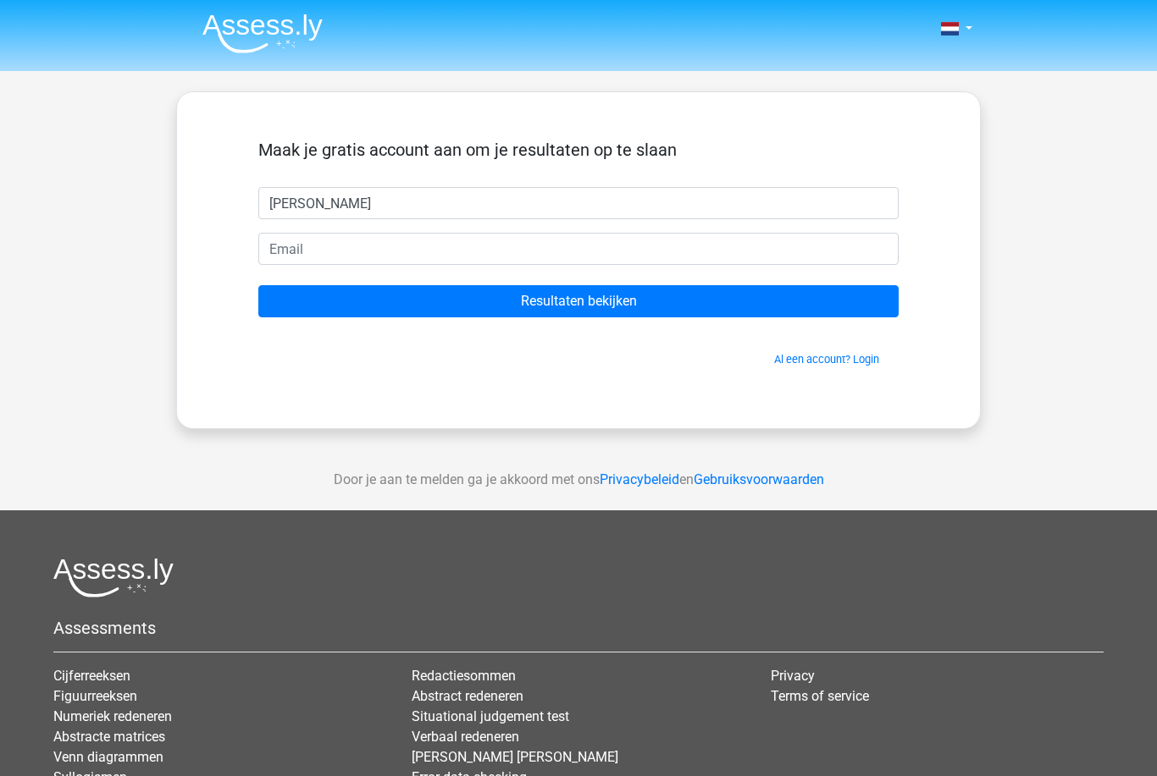
type input "[PERSON_NAME]"
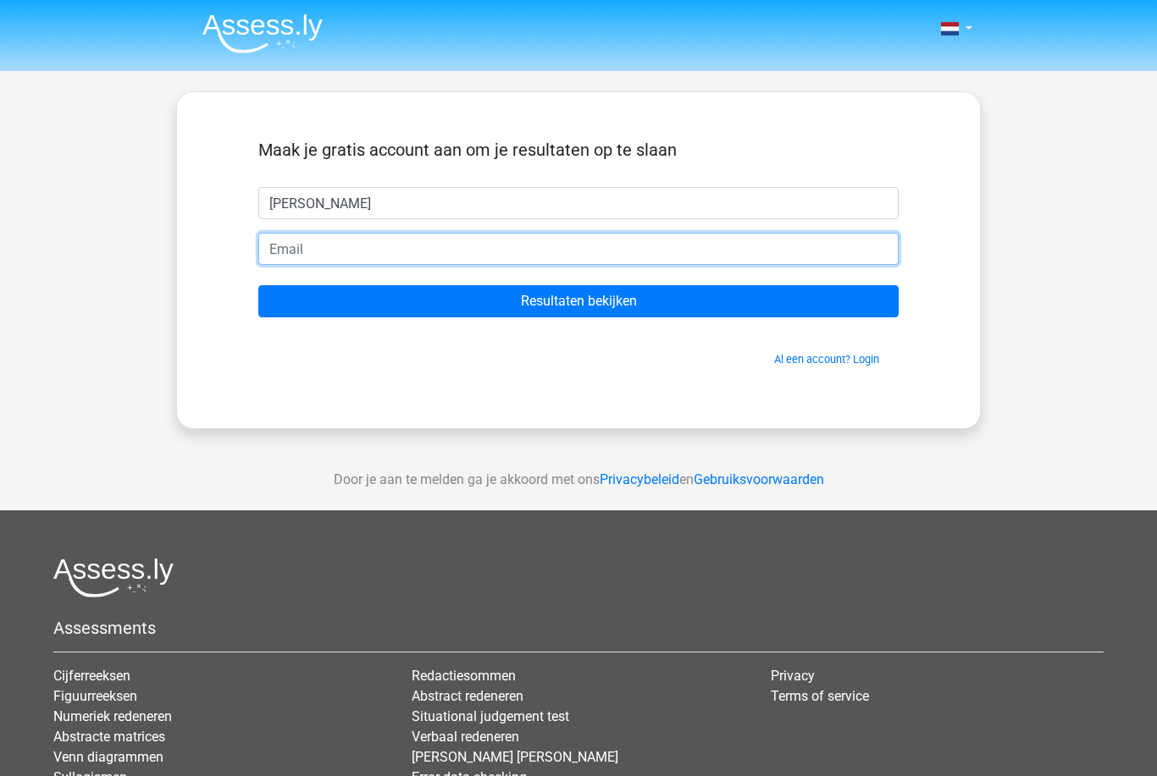
click at [837, 244] on input "email" at bounding box center [578, 249] width 640 height 32
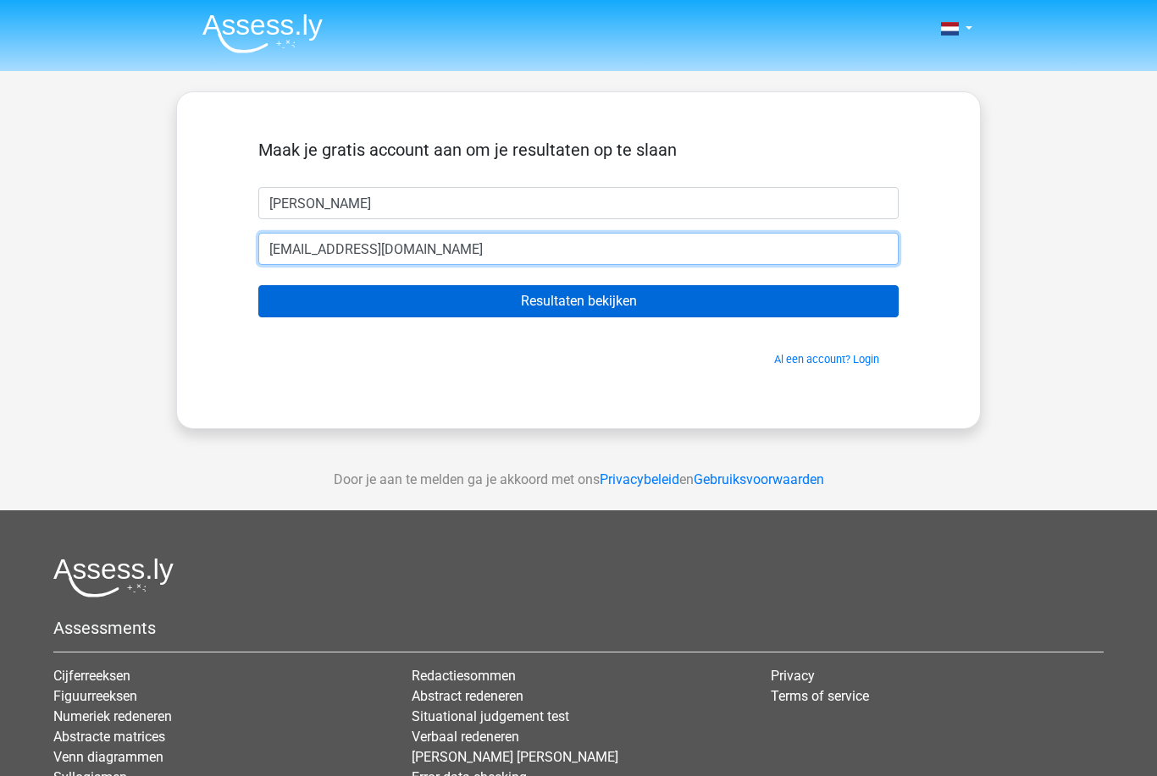
type input "[EMAIL_ADDRESS][DOMAIN_NAME]"
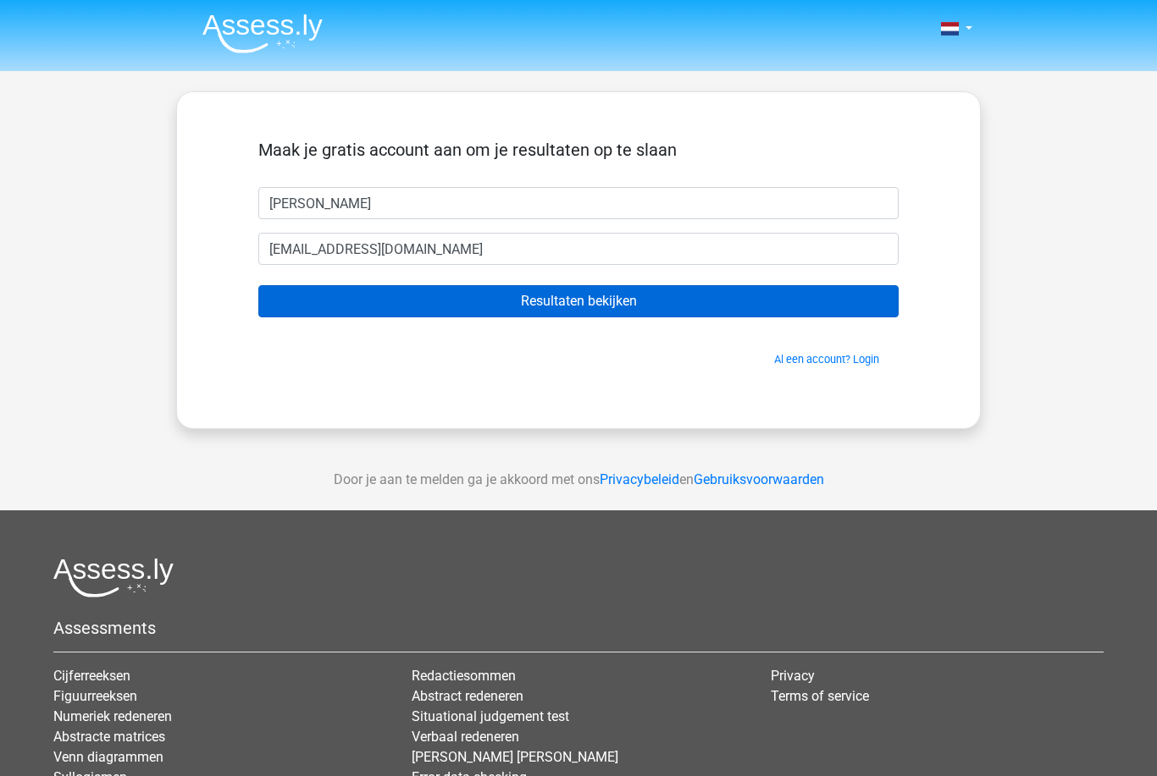
click at [812, 314] on input "Resultaten bekijken" at bounding box center [578, 301] width 640 height 32
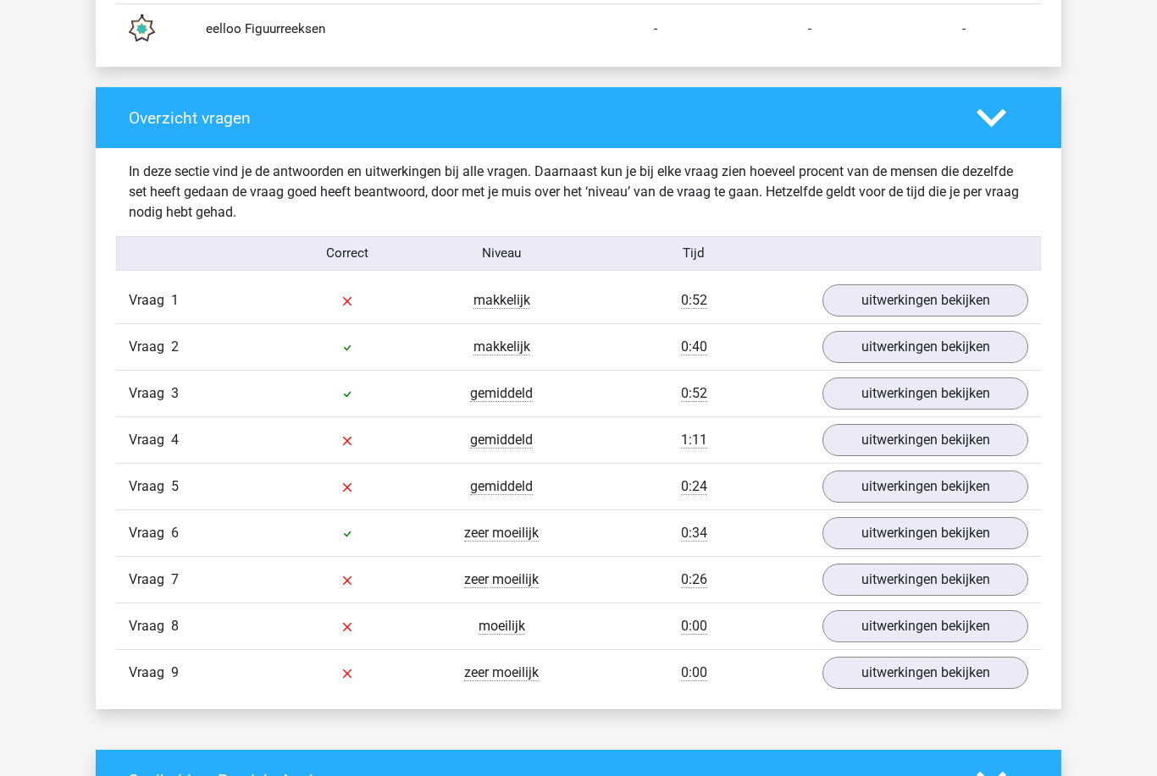
scroll to position [1653, 0]
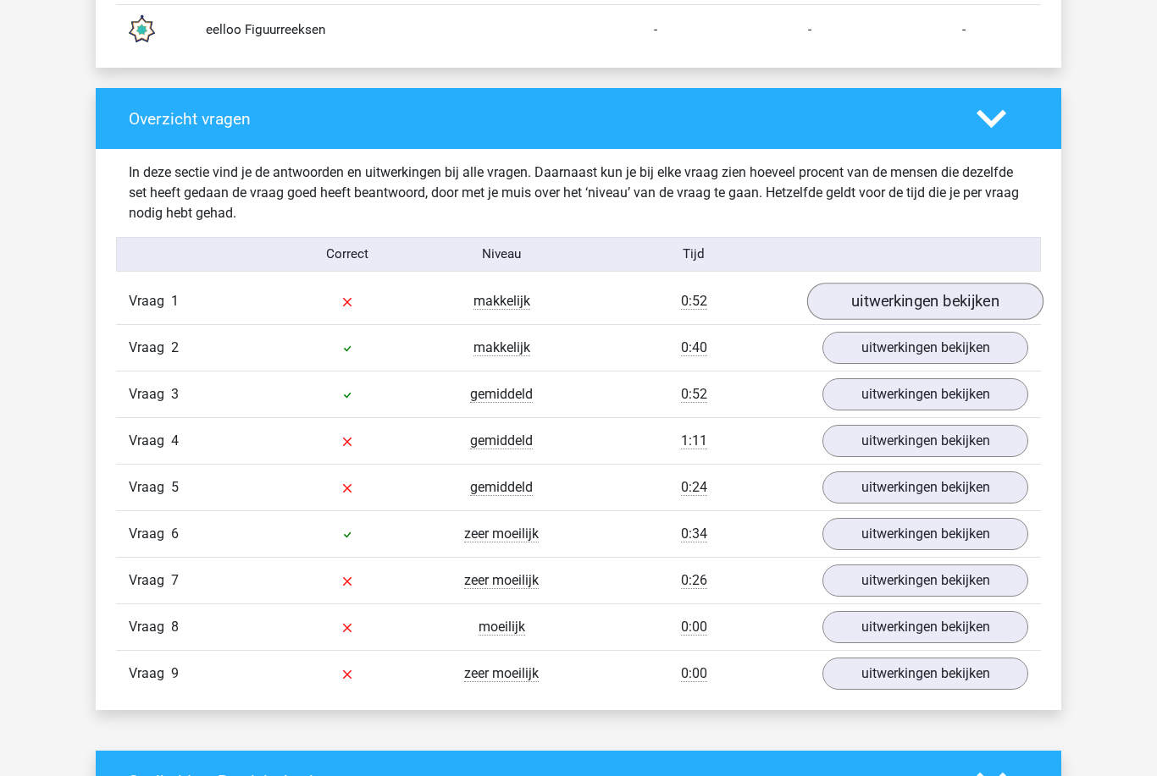
click at [961, 306] on link "uitwerkingen bekijken" at bounding box center [925, 301] width 236 height 37
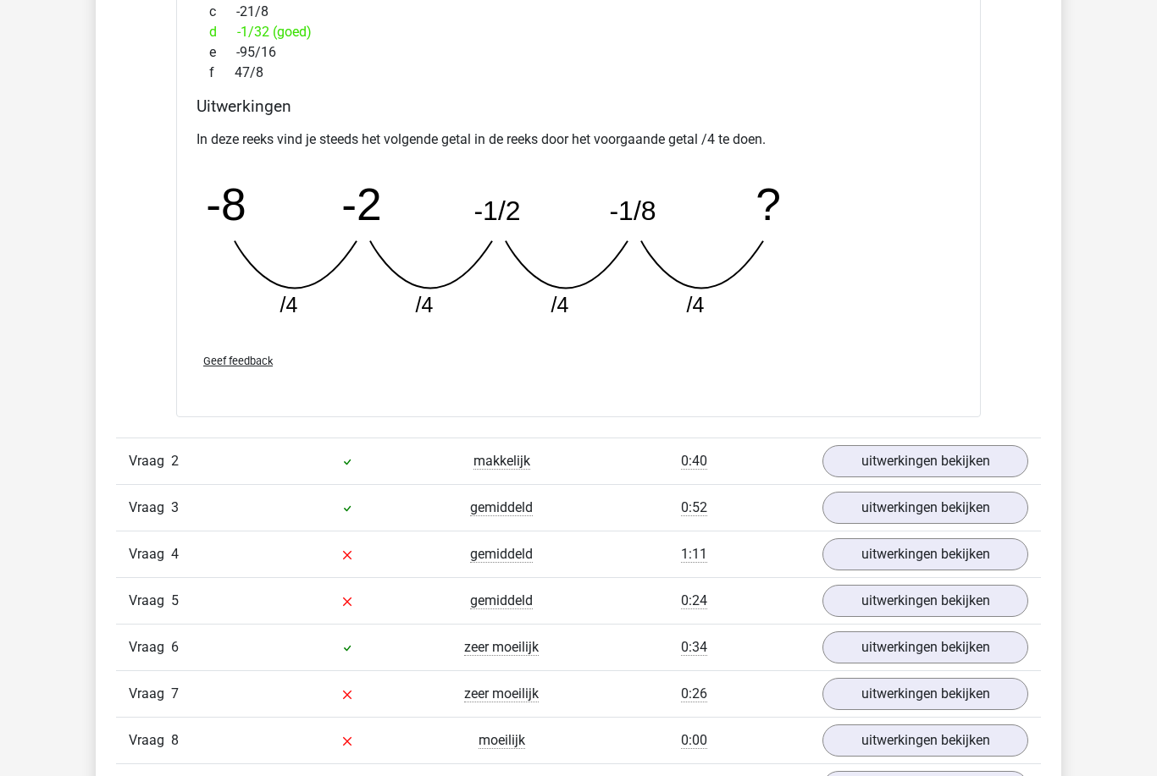
scroll to position [2288, 0]
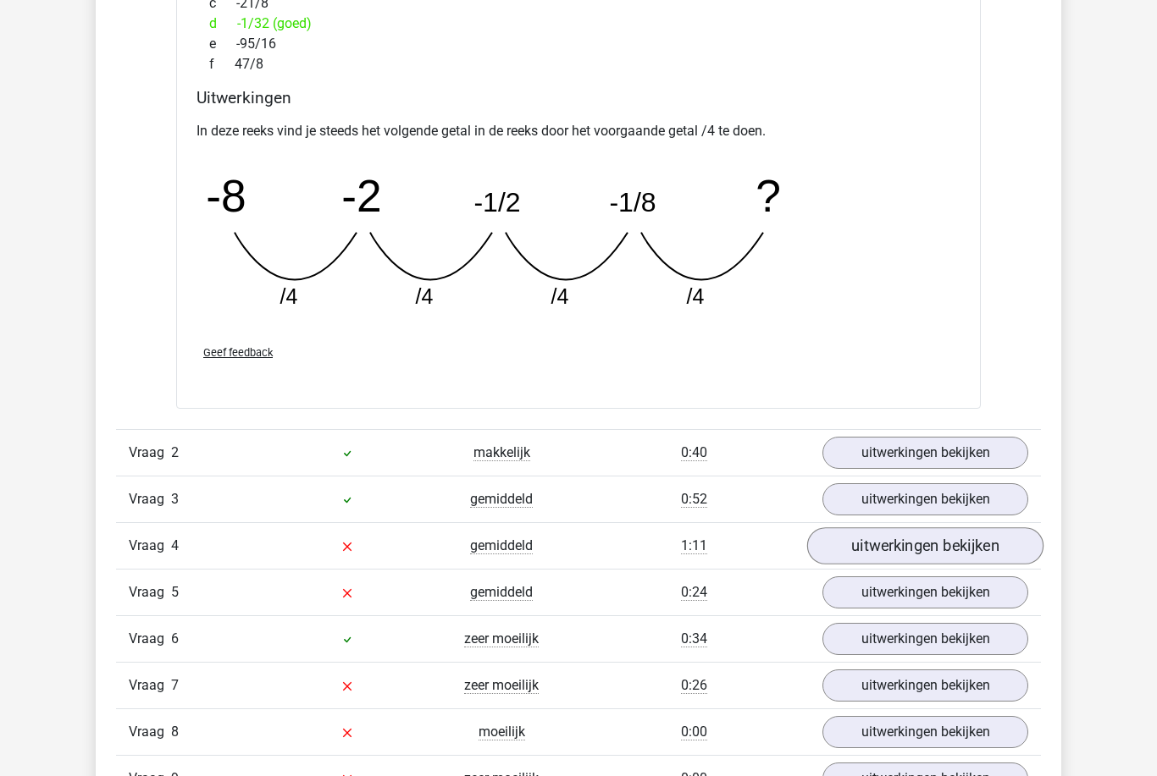
click at [957, 536] on link "uitwerkingen bekijken" at bounding box center [925, 545] width 236 height 37
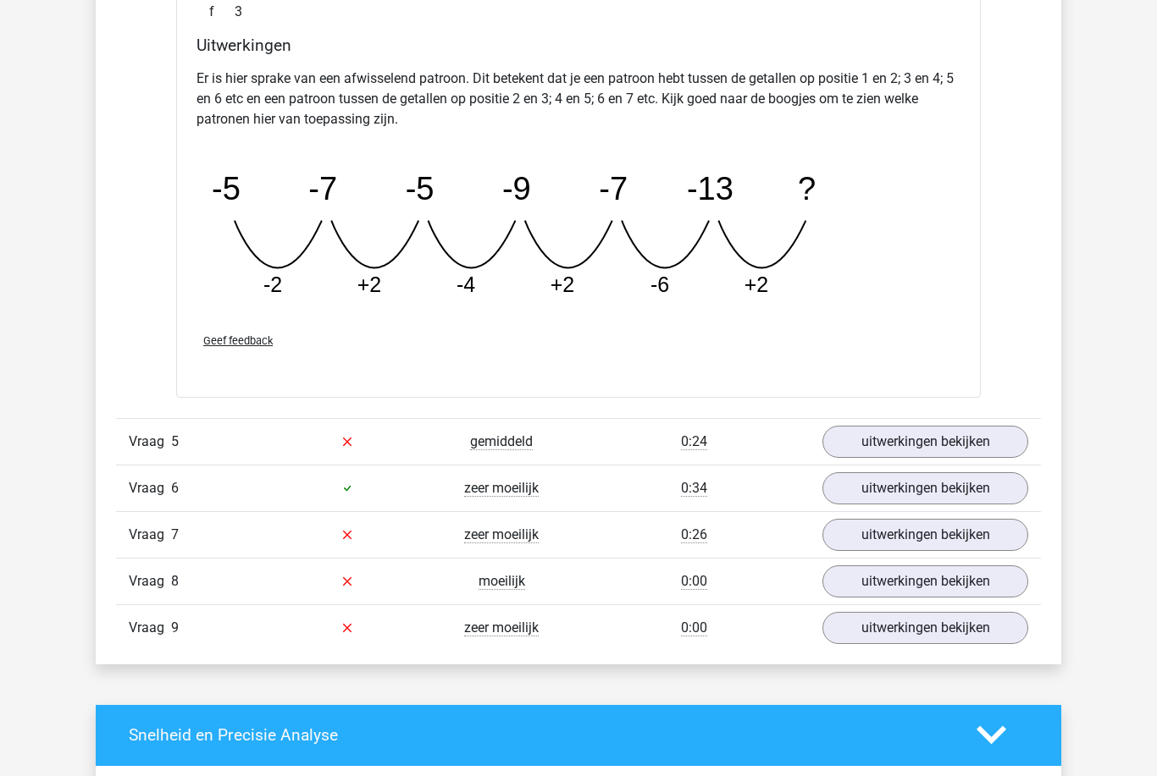
scroll to position [3219, 0]
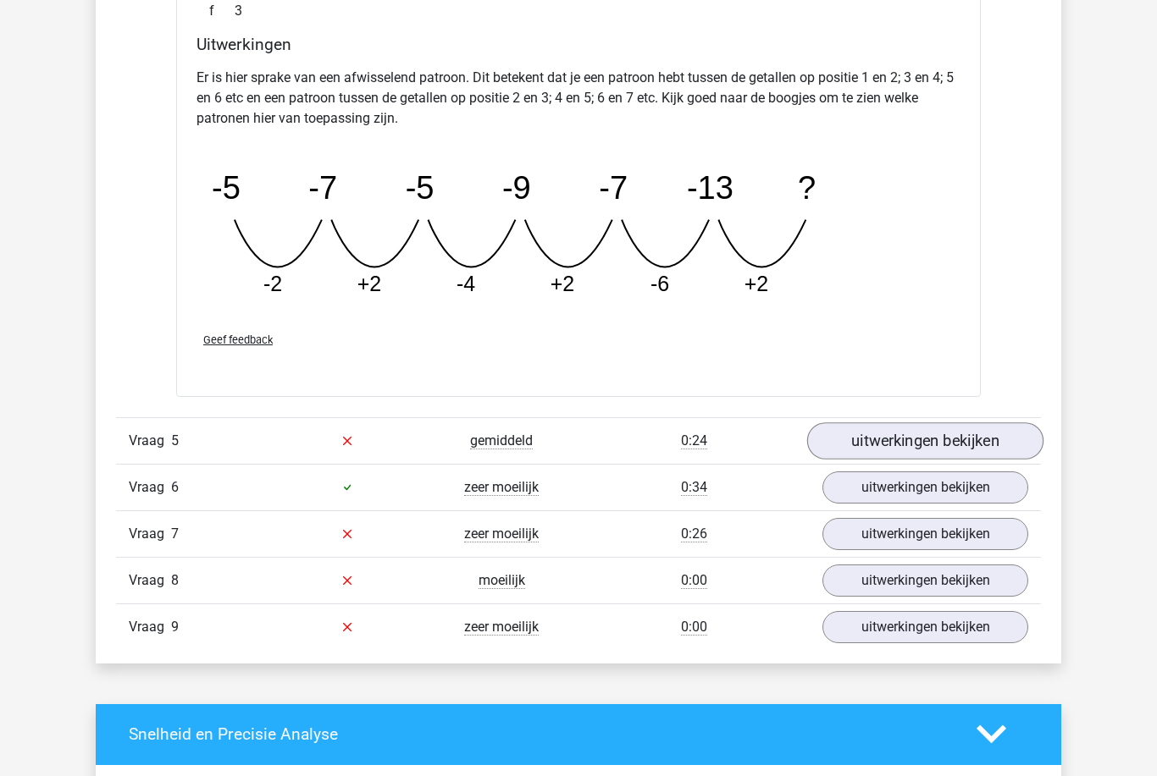
click at [976, 433] on link "uitwerkingen bekijken" at bounding box center [925, 440] width 236 height 37
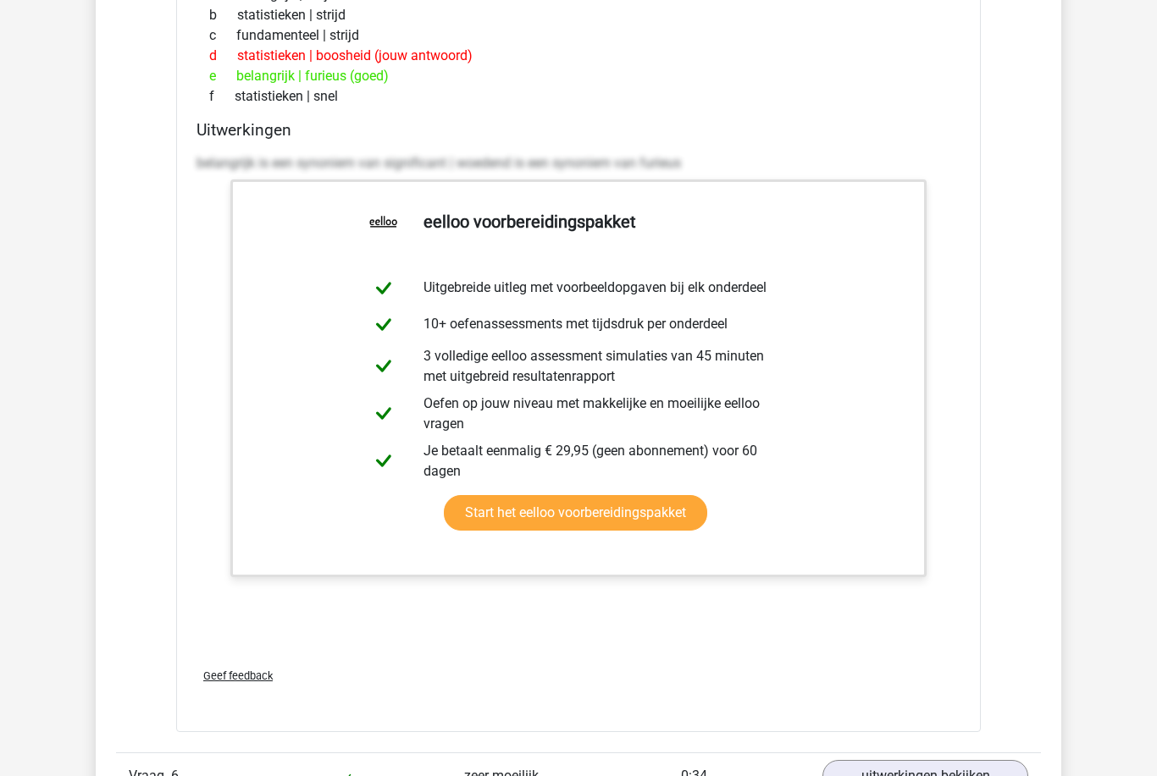
scroll to position [3765, 0]
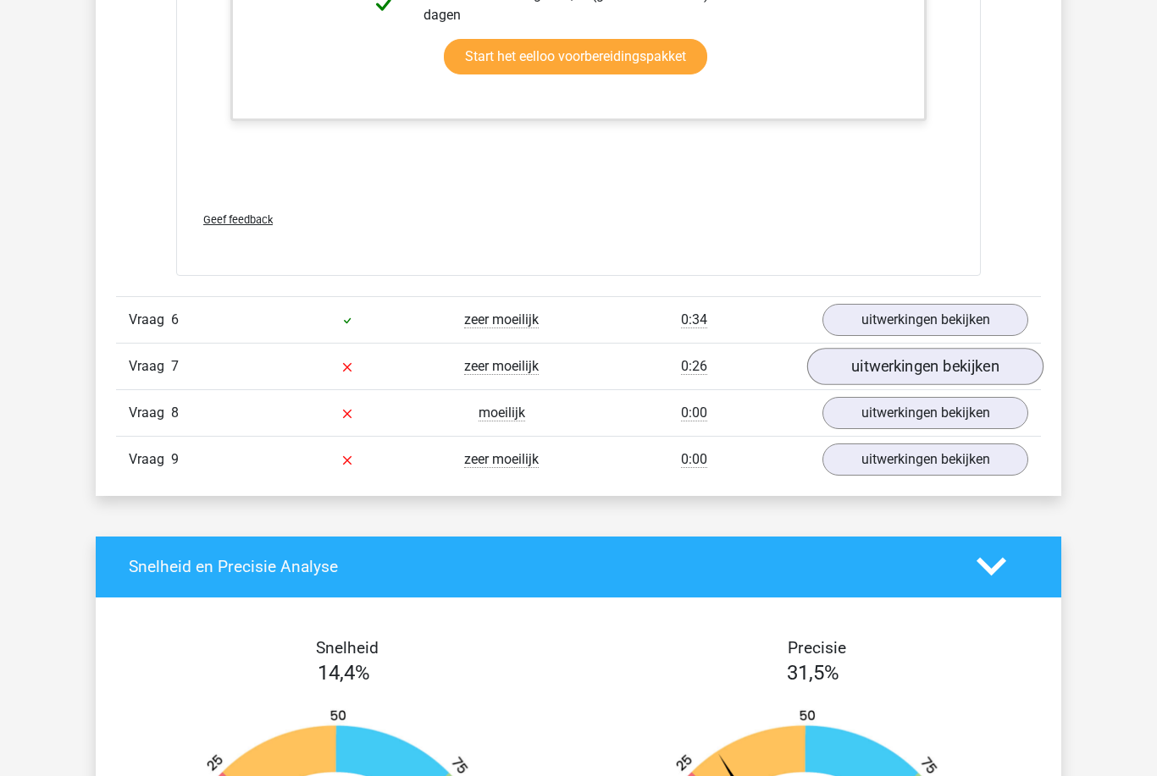
click at [969, 381] on link "uitwerkingen bekijken" at bounding box center [925, 366] width 236 height 37
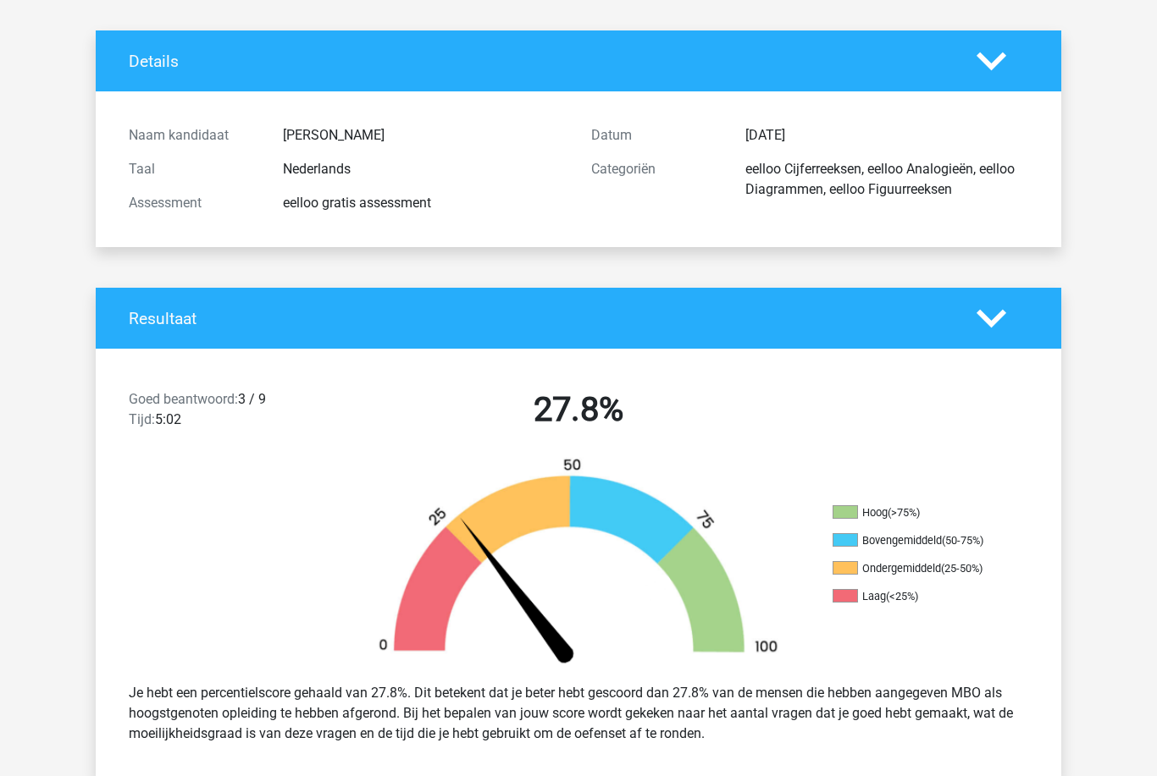
scroll to position [0, 0]
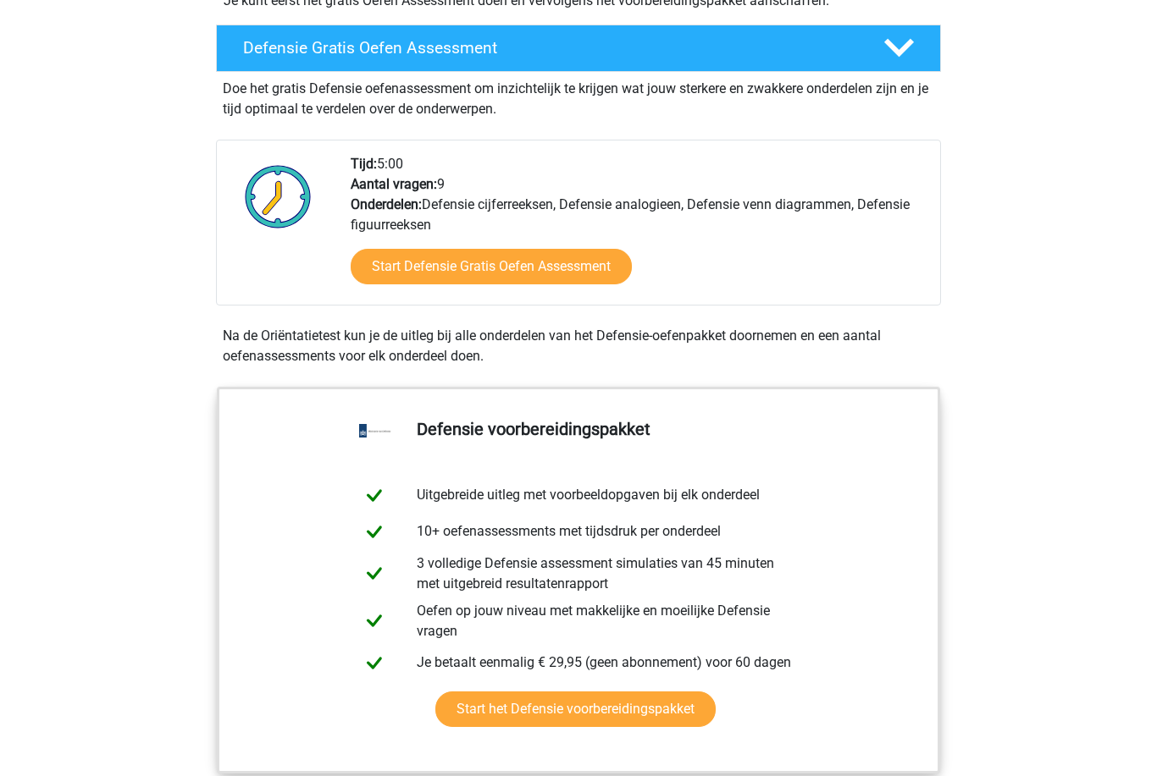
scroll to position [457, 0]
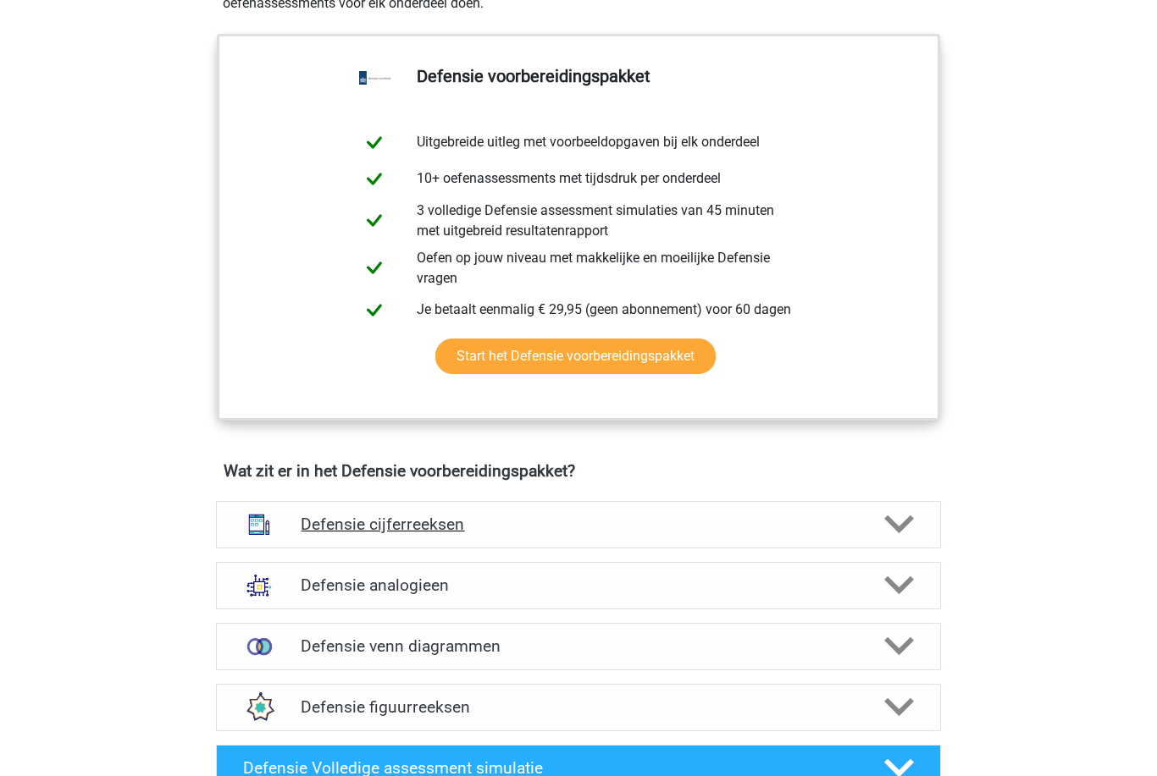
click at [923, 511] on div at bounding box center [898, 525] width 58 height 30
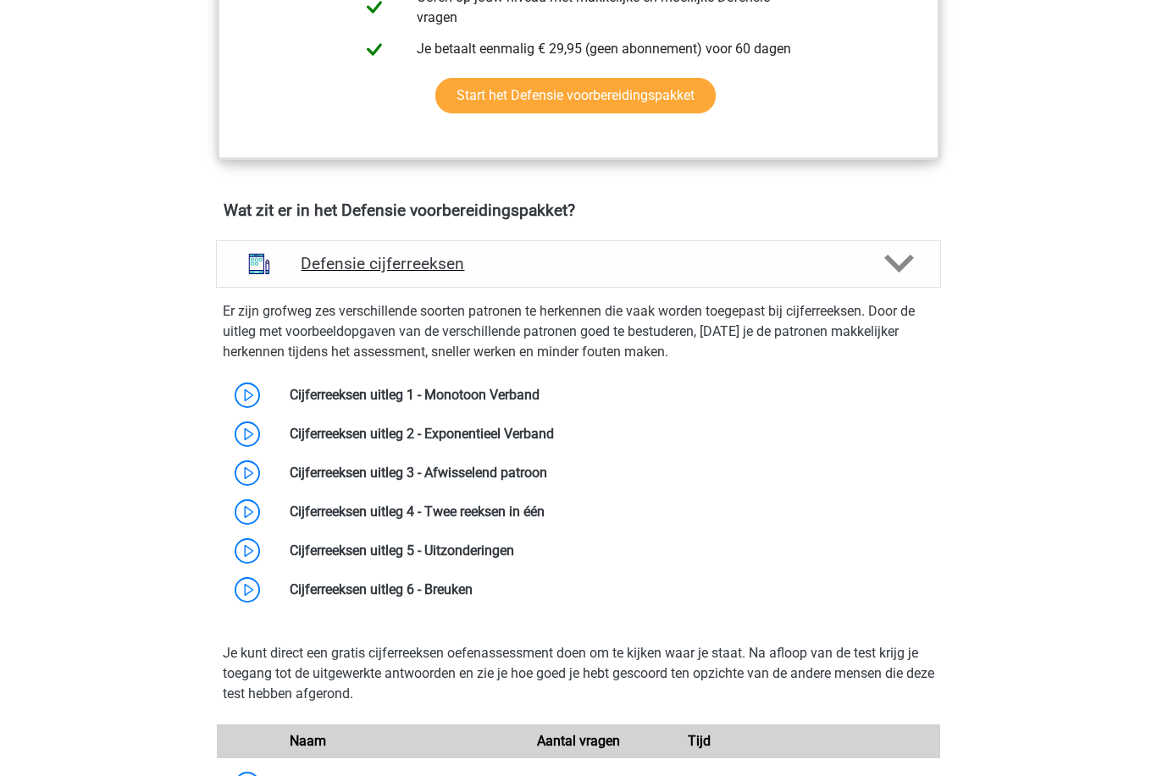
scroll to position [1072, 0]
click at [897, 262] on icon at bounding box center [899, 265] width 30 height 30
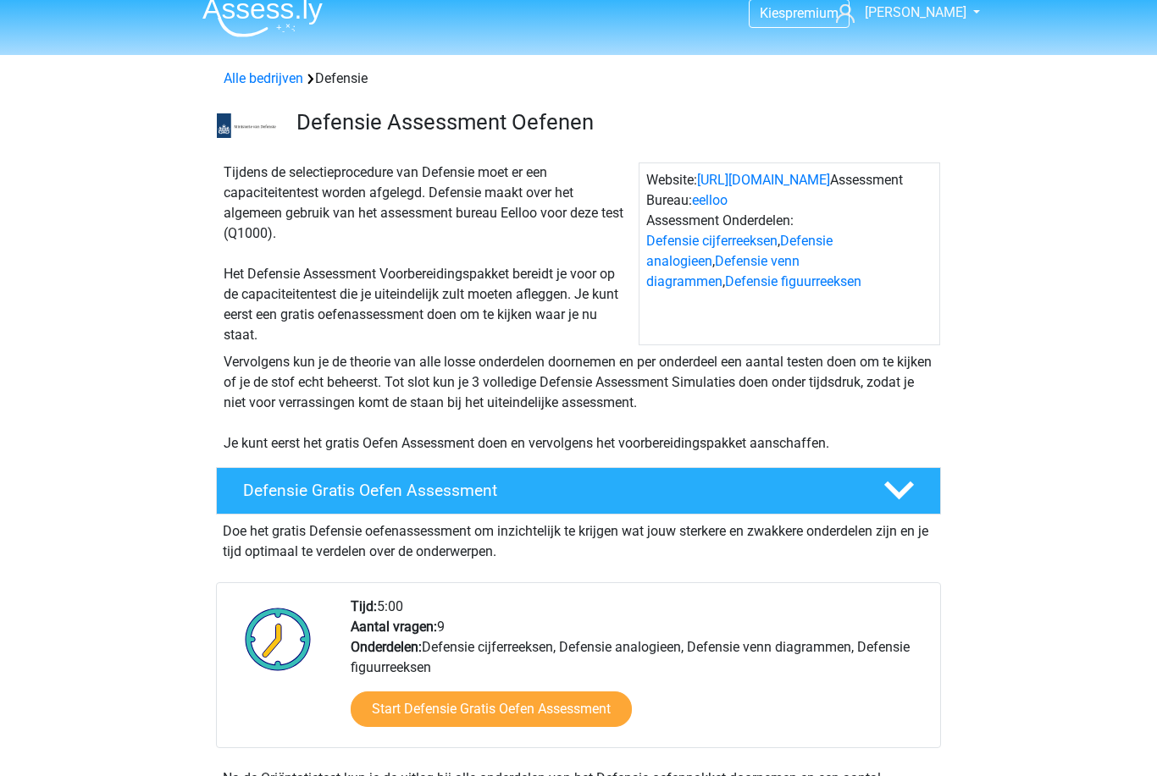
scroll to position [0, 0]
